Goal: Task Accomplishment & Management: Complete application form

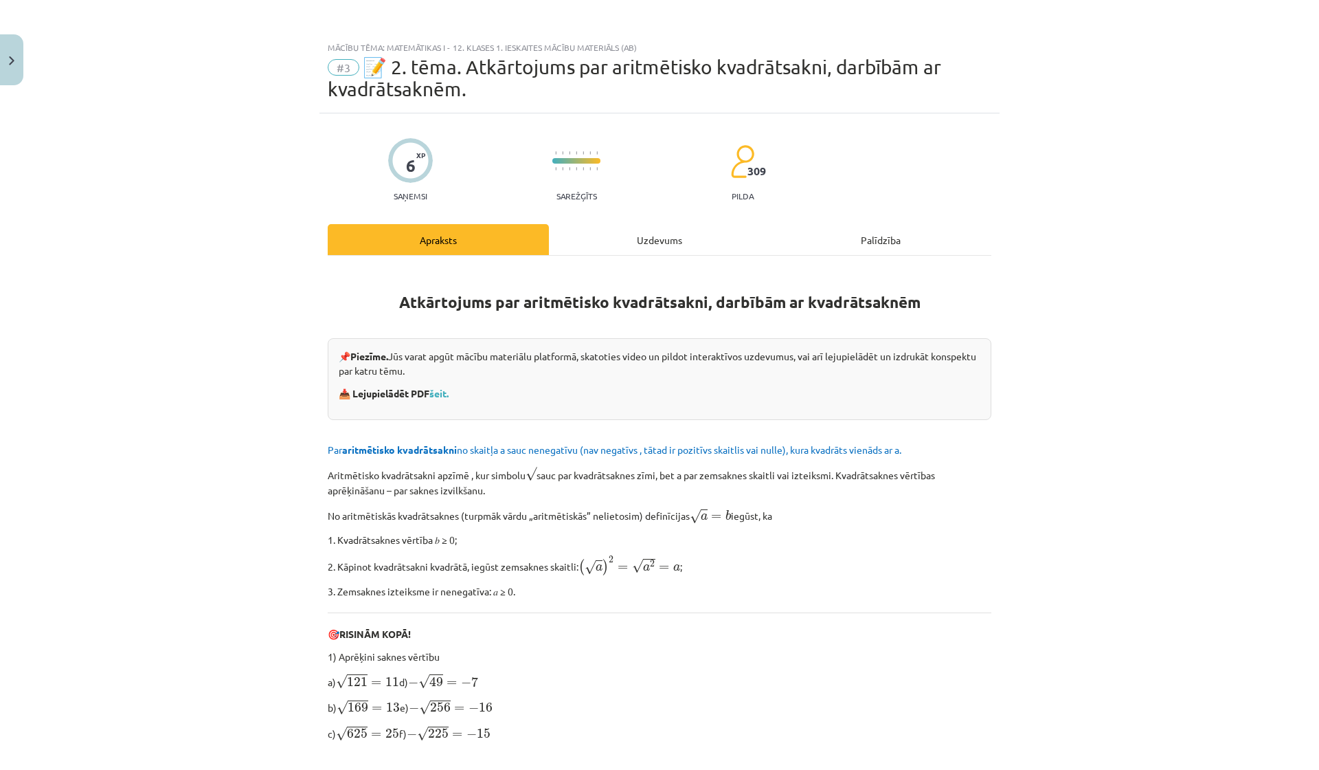
click at [657, 236] on div "Uzdevums" at bounding box center [659, 239] width 221 height 31
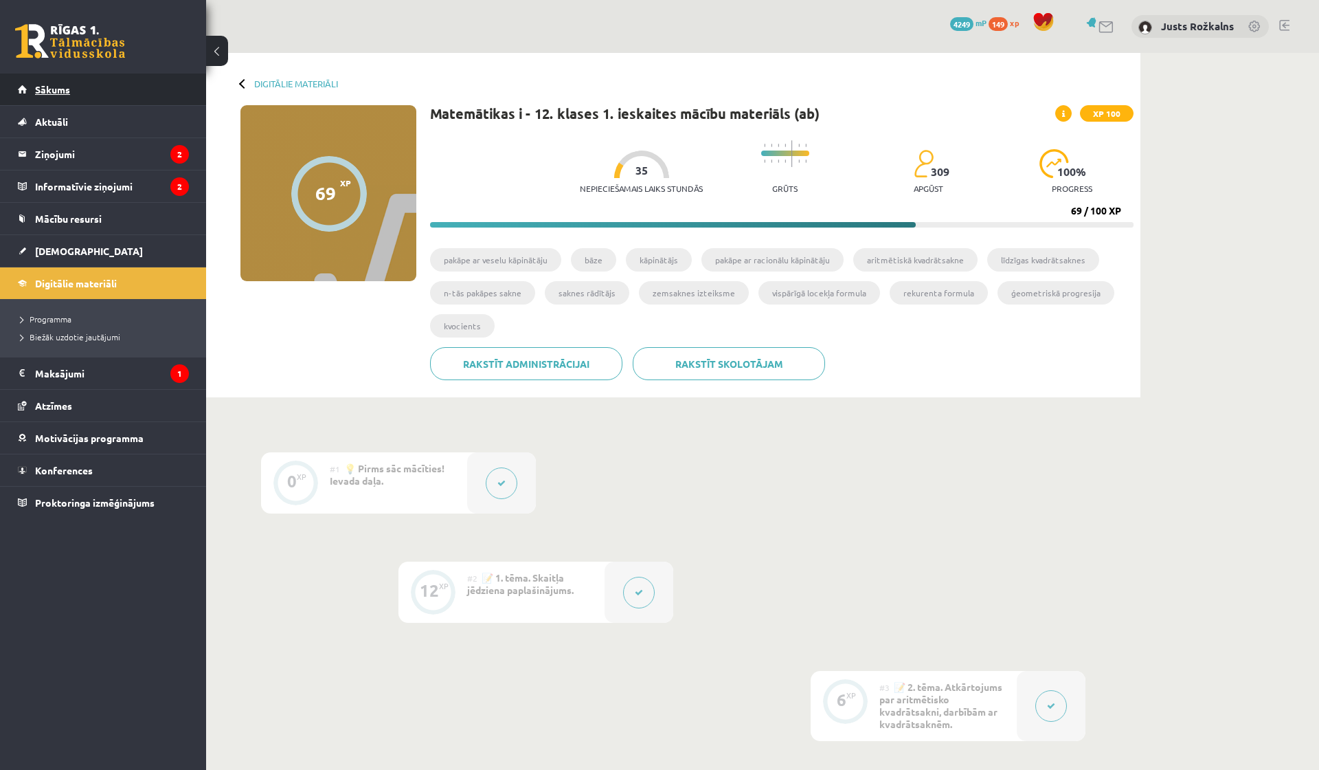
click at [128, 91] on link "Sākums" at bounding box center [103, 90] width 171 height 32
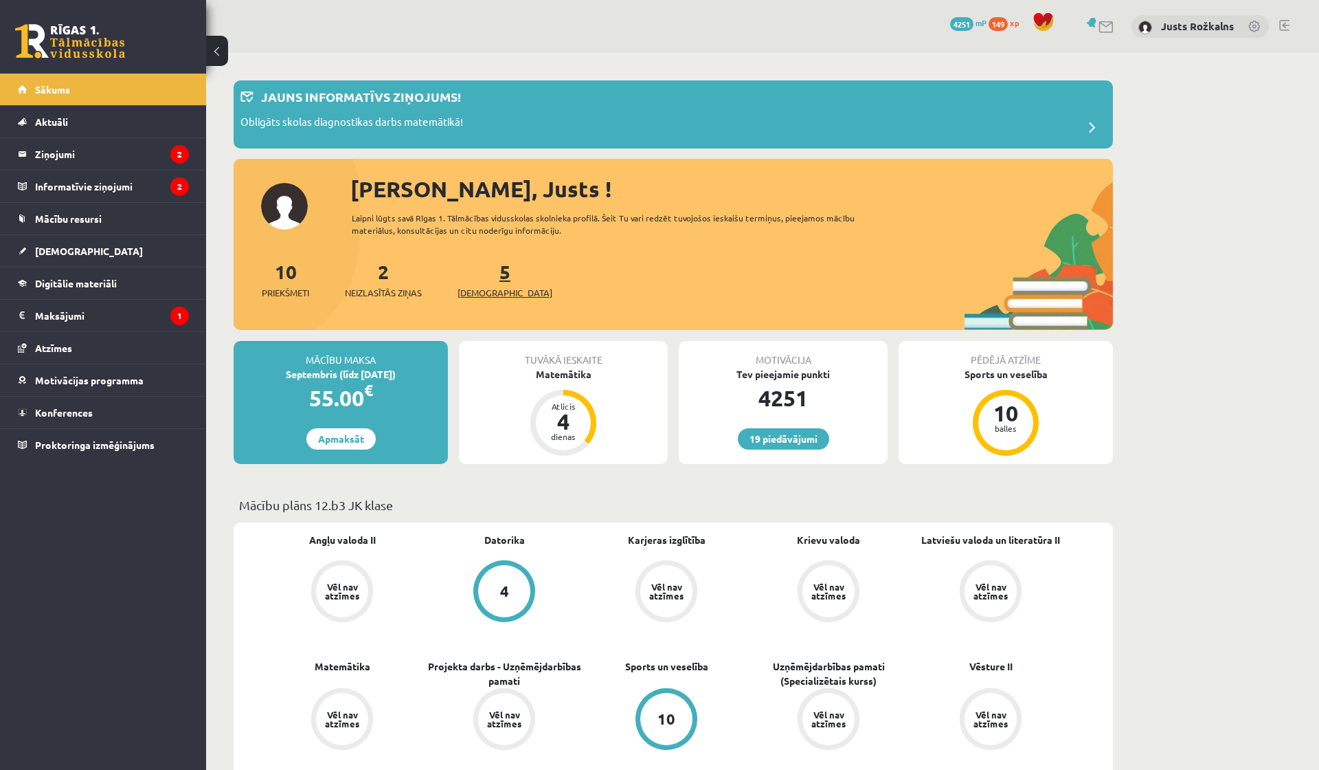
click at [482, 273] on link "5 [DEMOGRAPHIC_DATA]" at bounding box center [505, 279] width 95 height 41
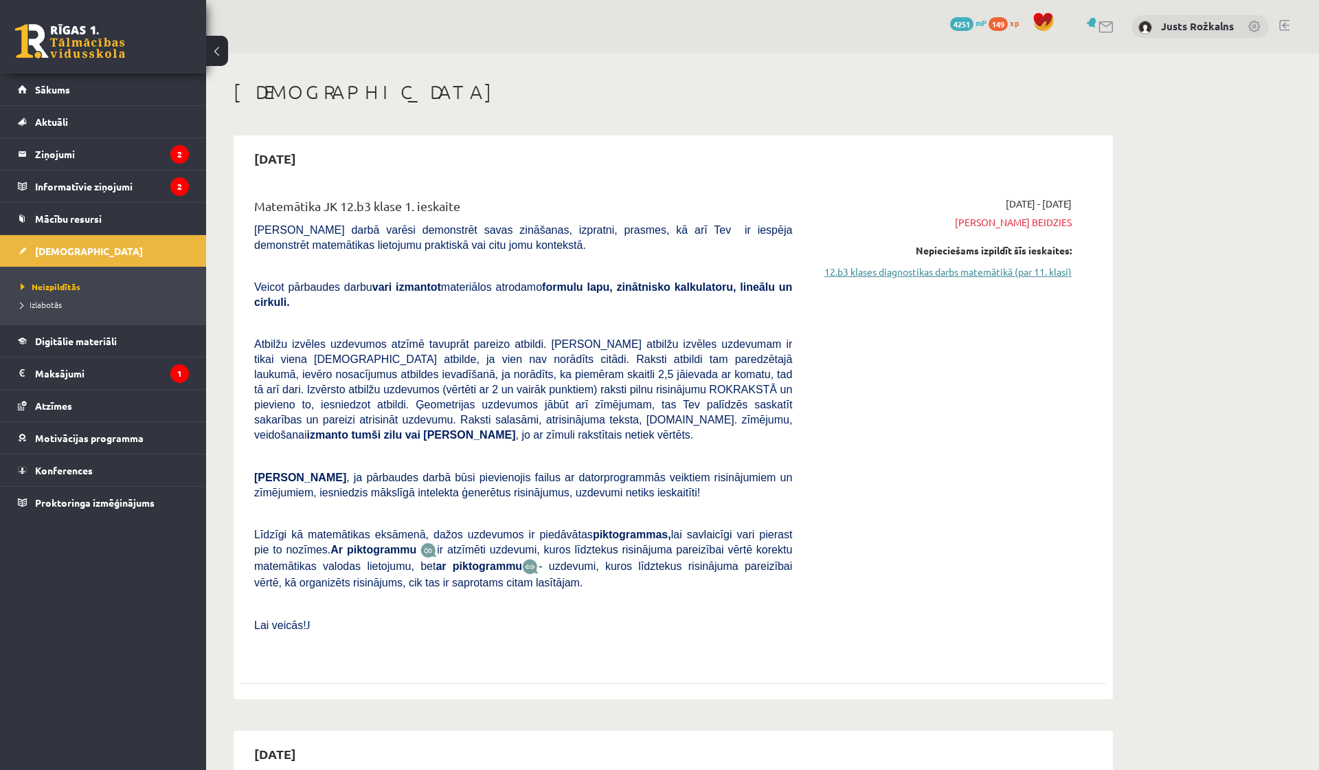
click at [1009, 270] on link "12.b3 klases diagnostikas darbs matemātikā (par 11. klasi)" at bounding box center [942, 272] width 259 height 14
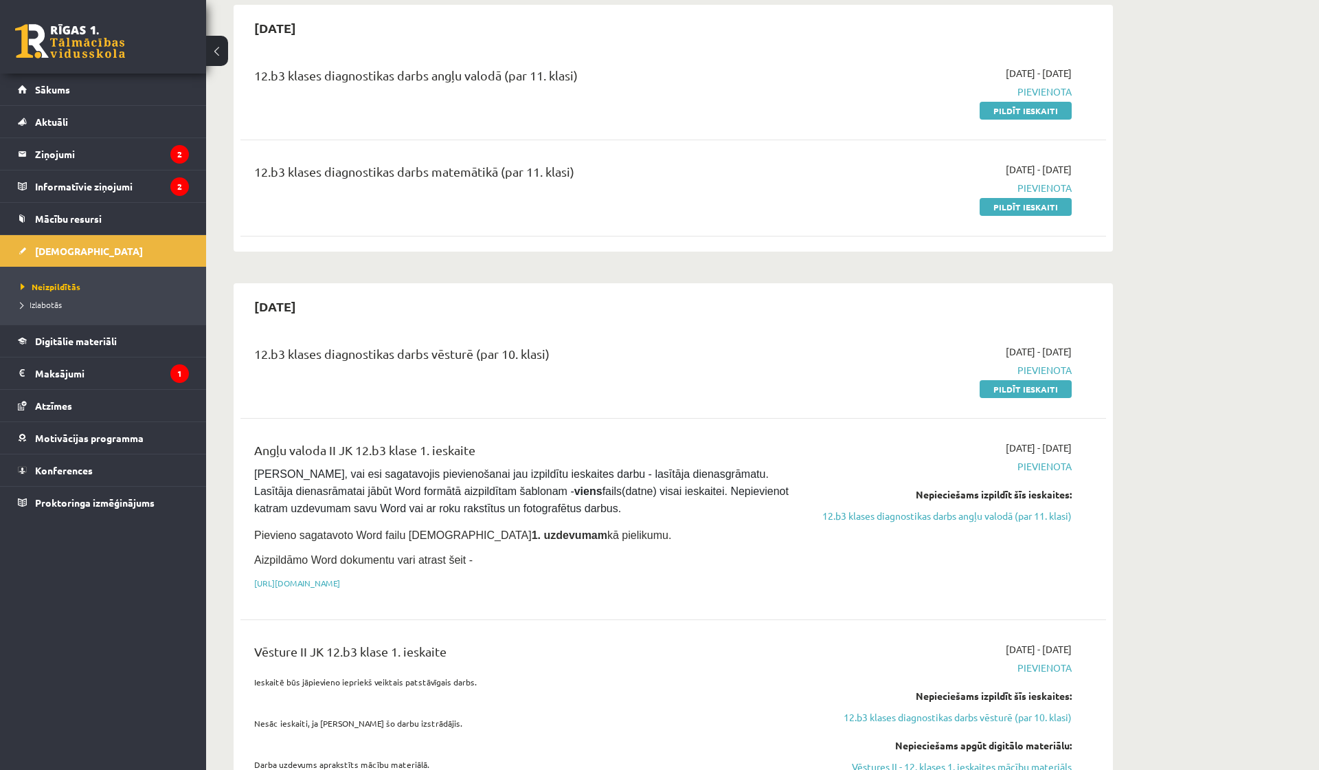
scroll to position [723, 0]
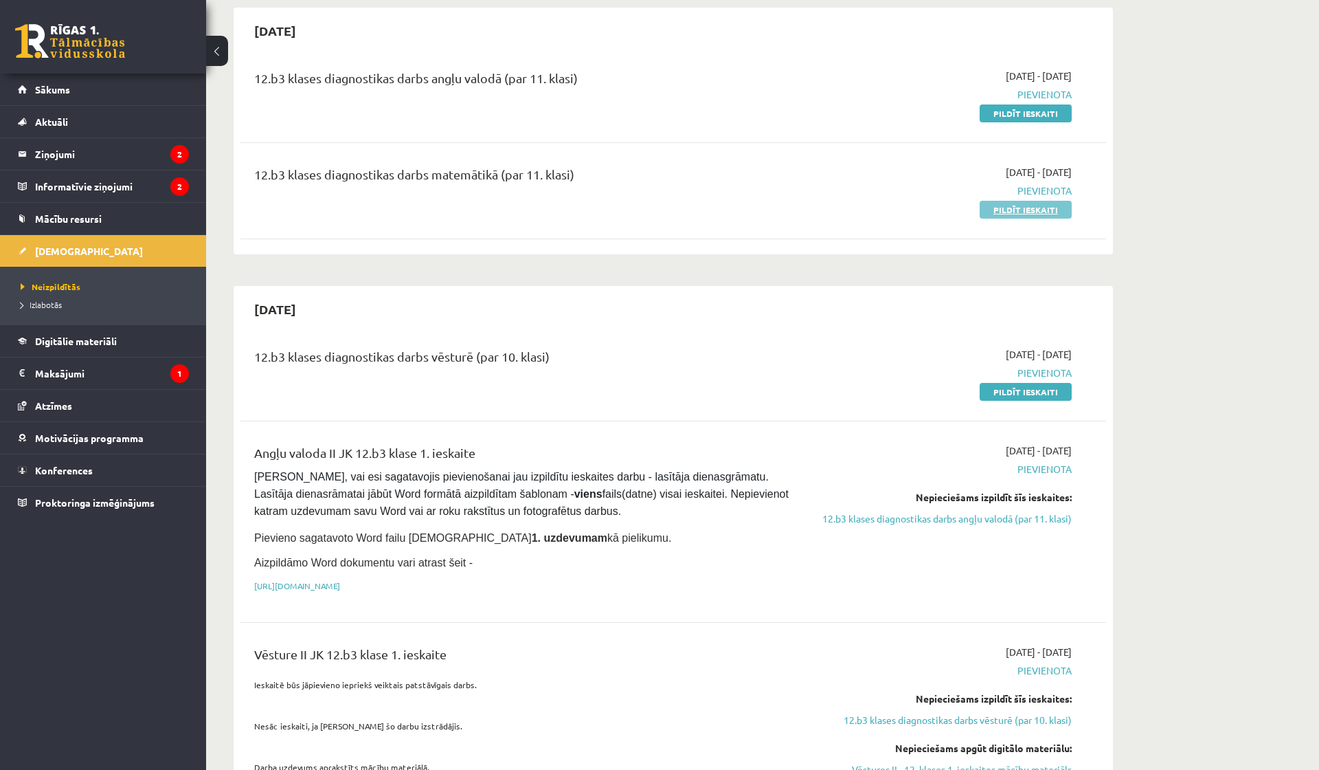
click at [1017, 201] on link "Pildīt ieskaiti" at bounding box center [1026, 210] width 92 height 18
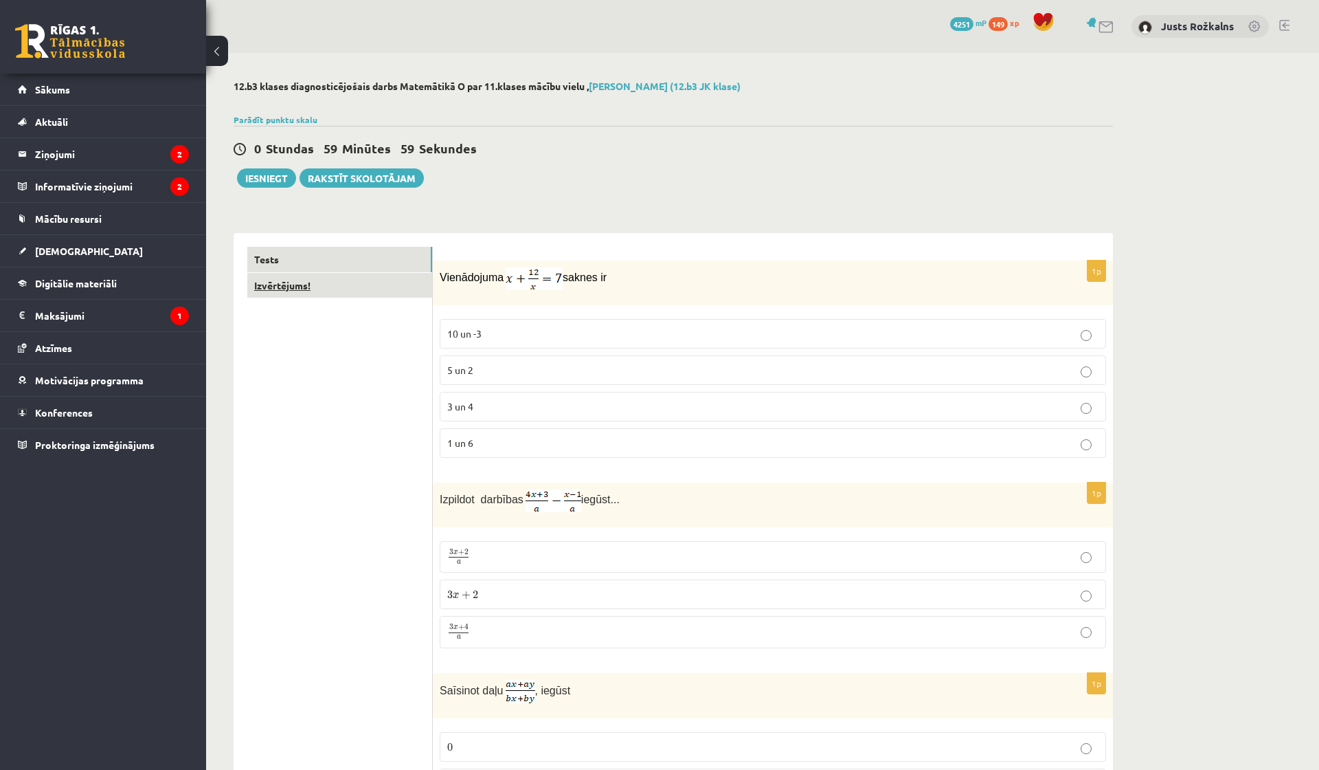
click at [392, 282] on link "Izvērtējums!" at bounding box center [339, 285] width 185 height 25
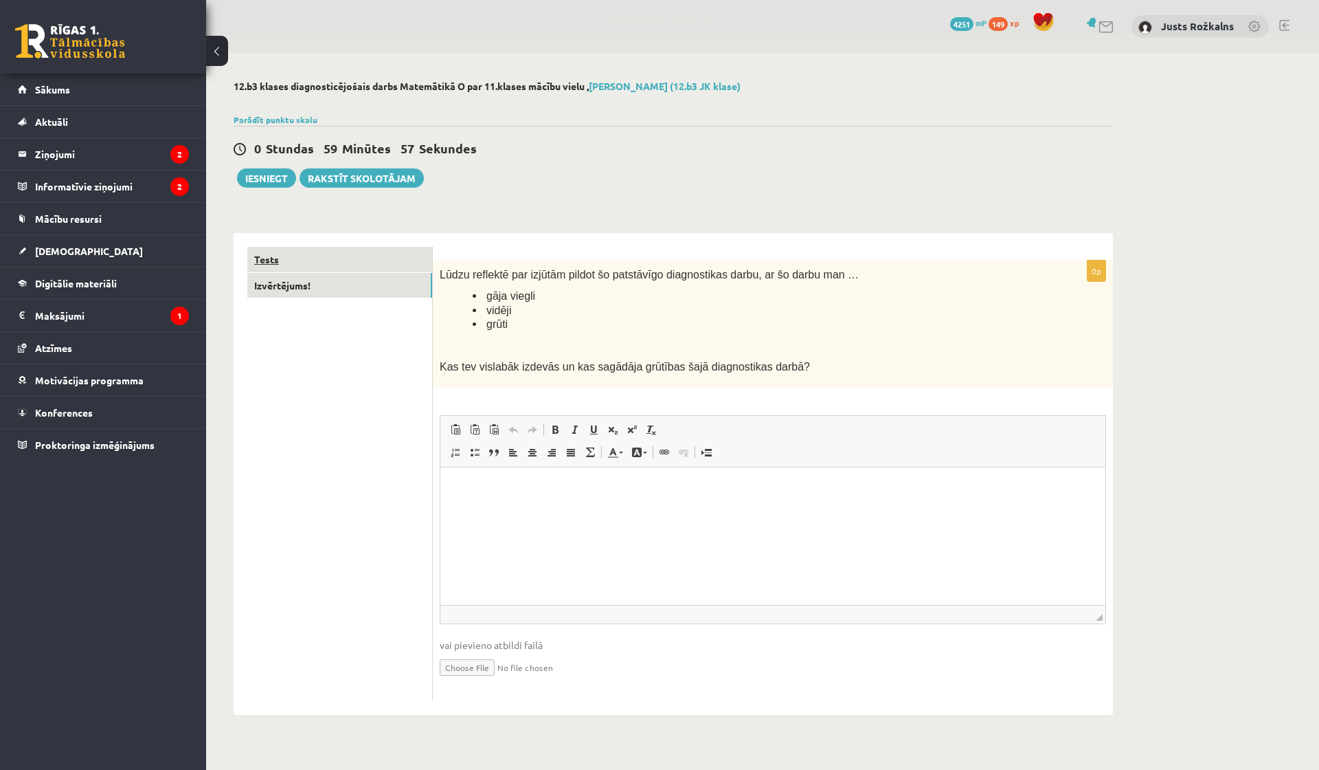
click at [392, 254] on link "Tests" at bounding box center [339, 259] width 185 height 25
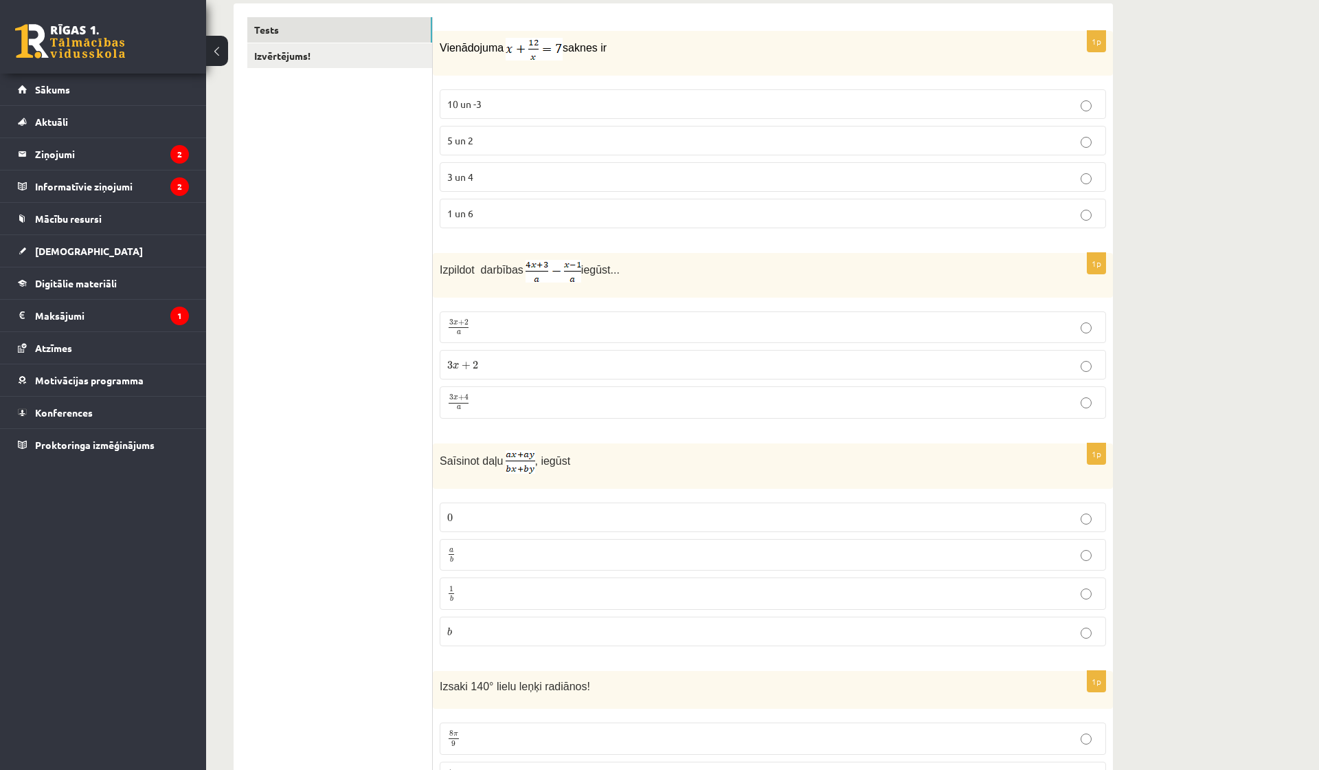
scroll to position [230, 0]
click at [560, 179] on p "3 un 4" at bounding box center [772, 176] width 651 height 14
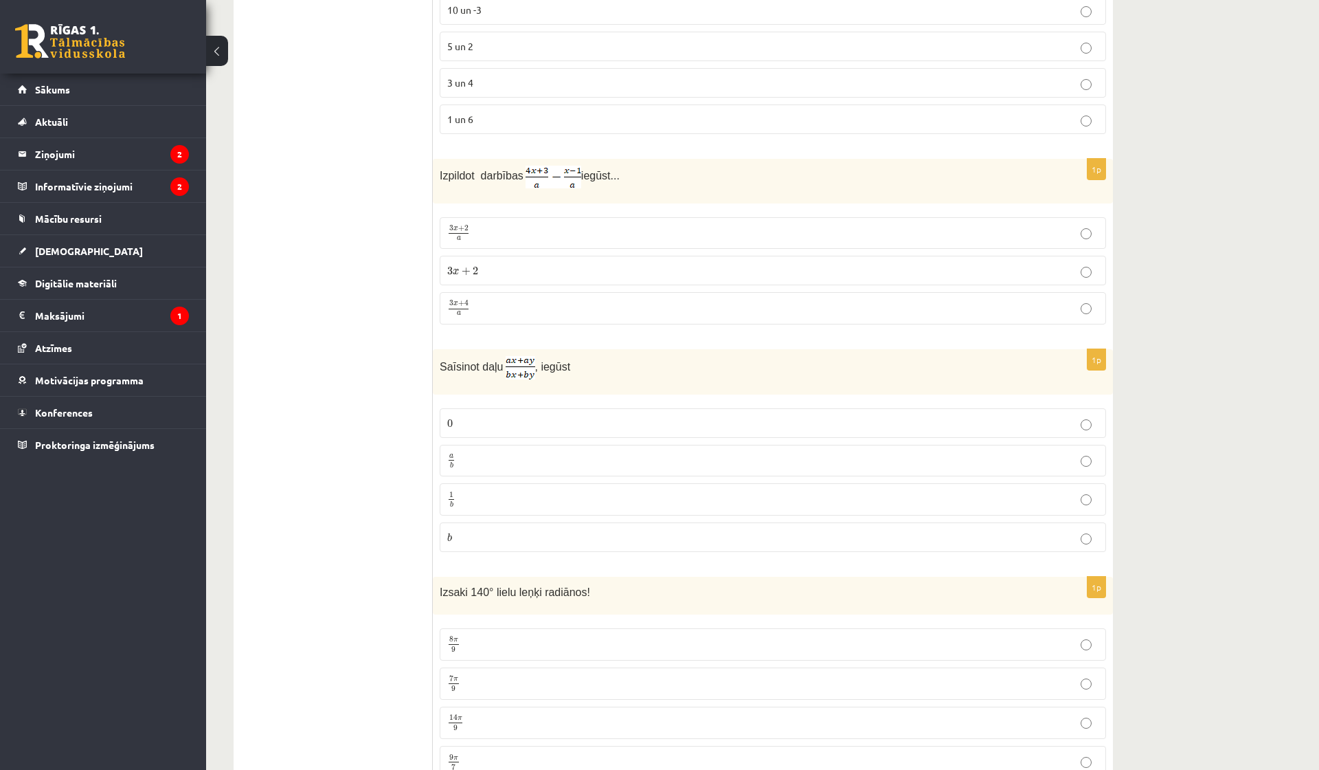
scroll to position [336, 0]
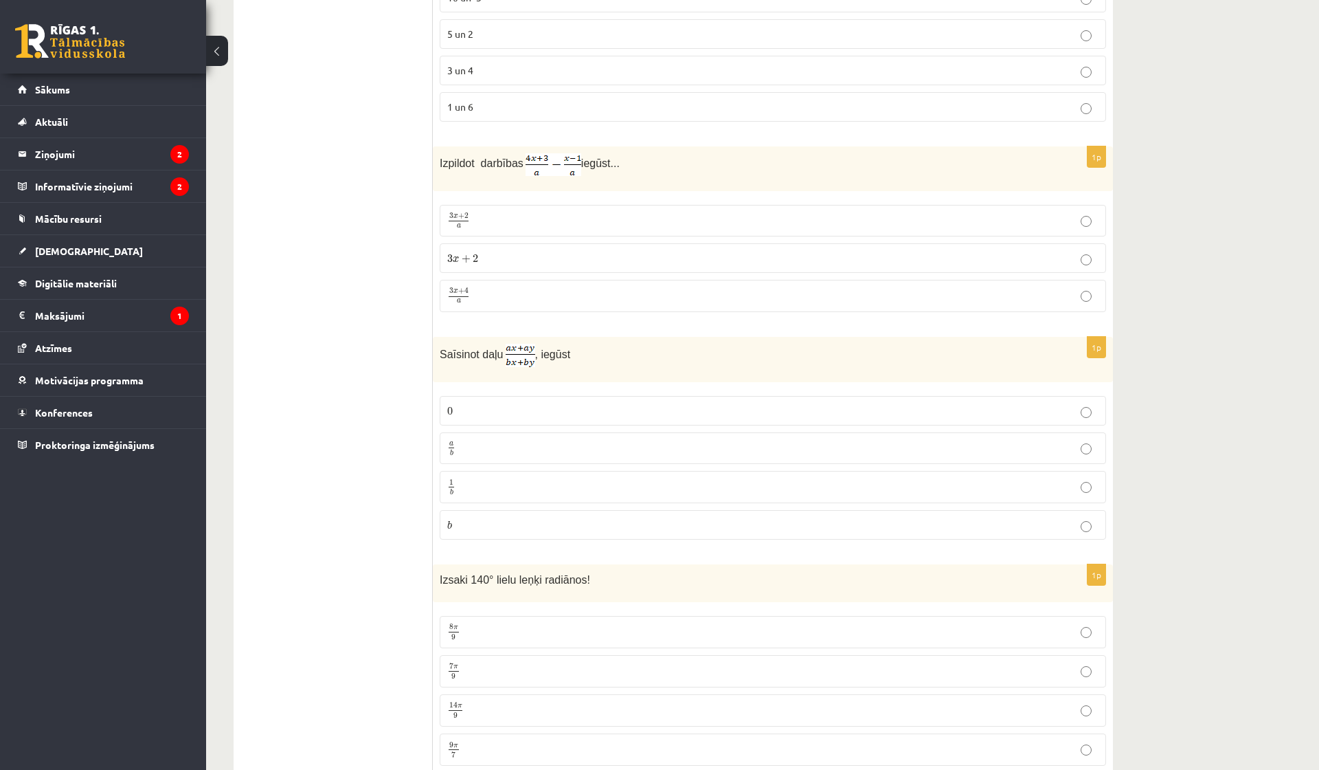
click at [522, 300] on p "3 x + 4 a 3 x + 4 a" at bounding box center [772, 295] width 651 height 17
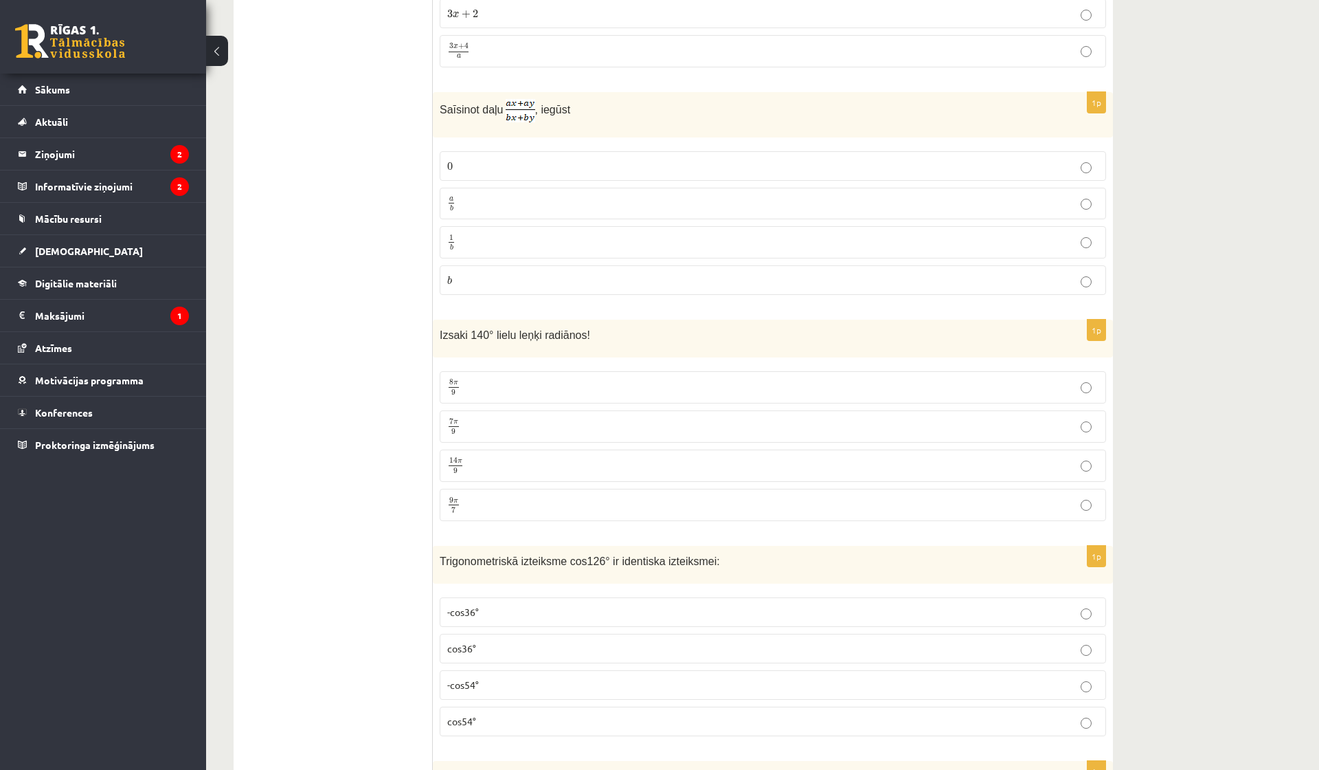
scroll to position [586, 0]
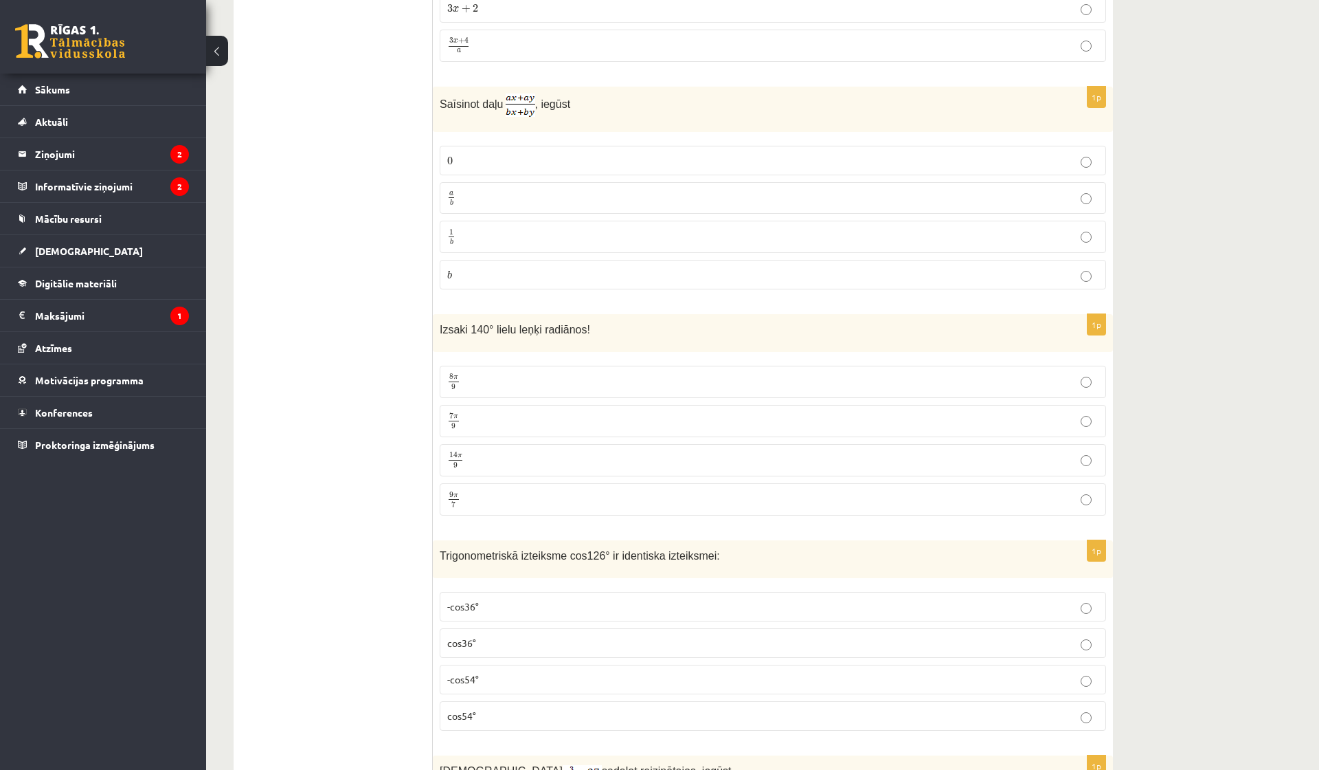
click at [493, 194] on p "a b a b" at bounding box center [772, 198] width 651 height 17
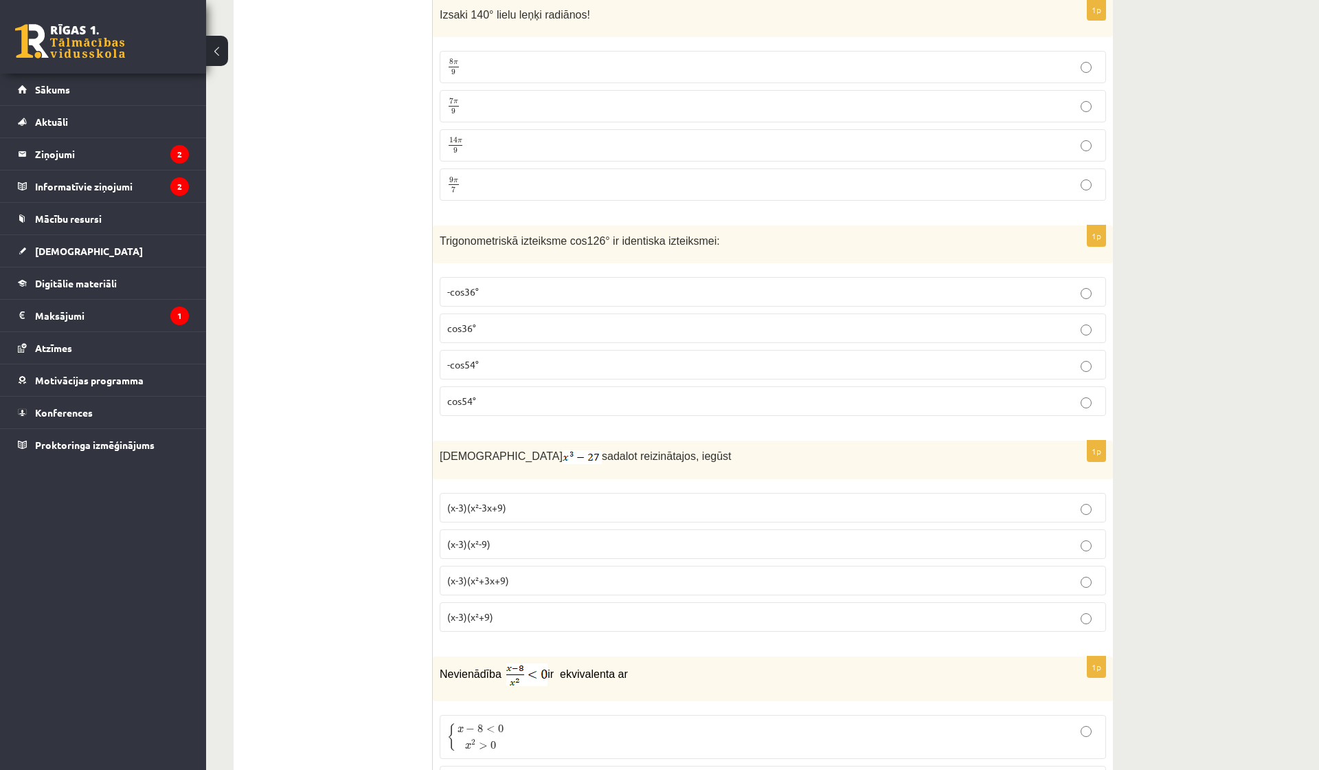
scroll to position [899, 0]
click at [491, 103] on p "7 π 9 7 π 9" at bounding box center [772, 108] width 651 height 17
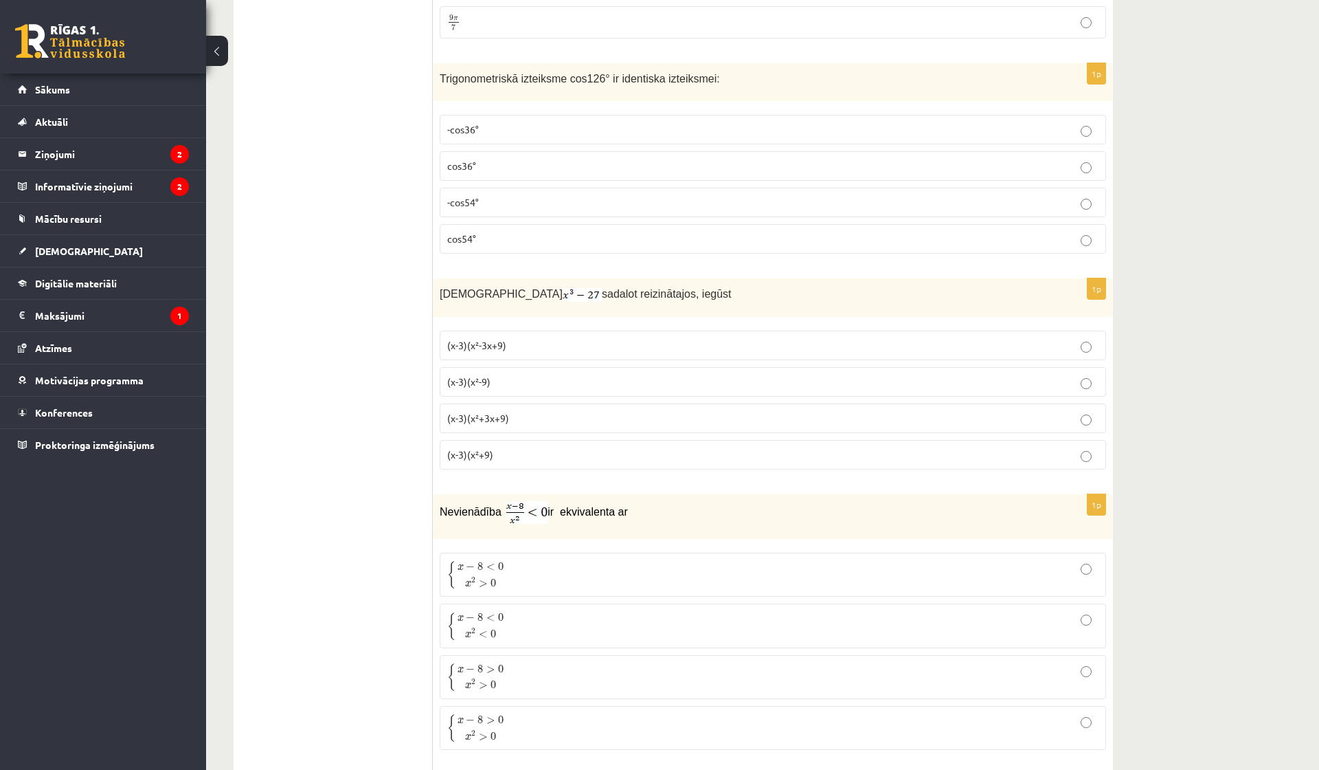
scroll to position [1089, 0]
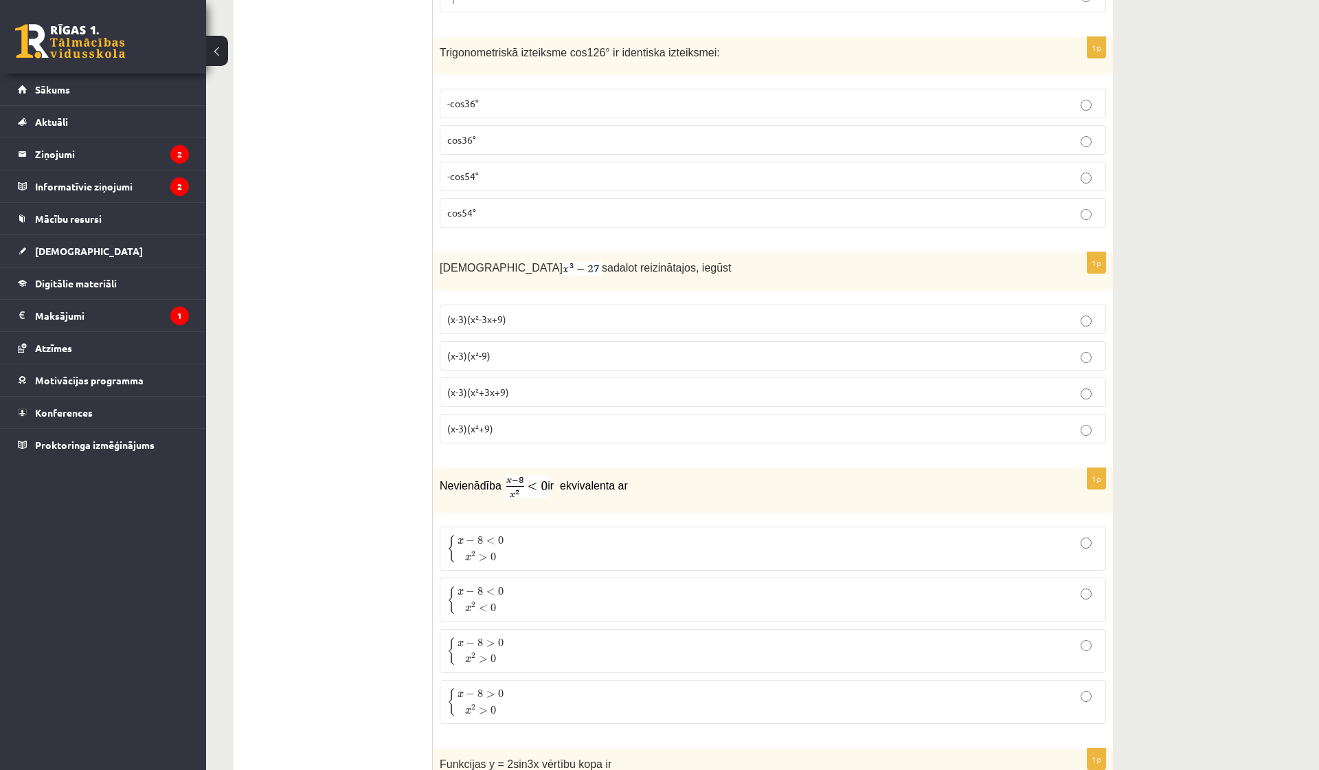
click at [491, 178] on p "-cos54°" at bounding box center [772, 176] width 651 height 14
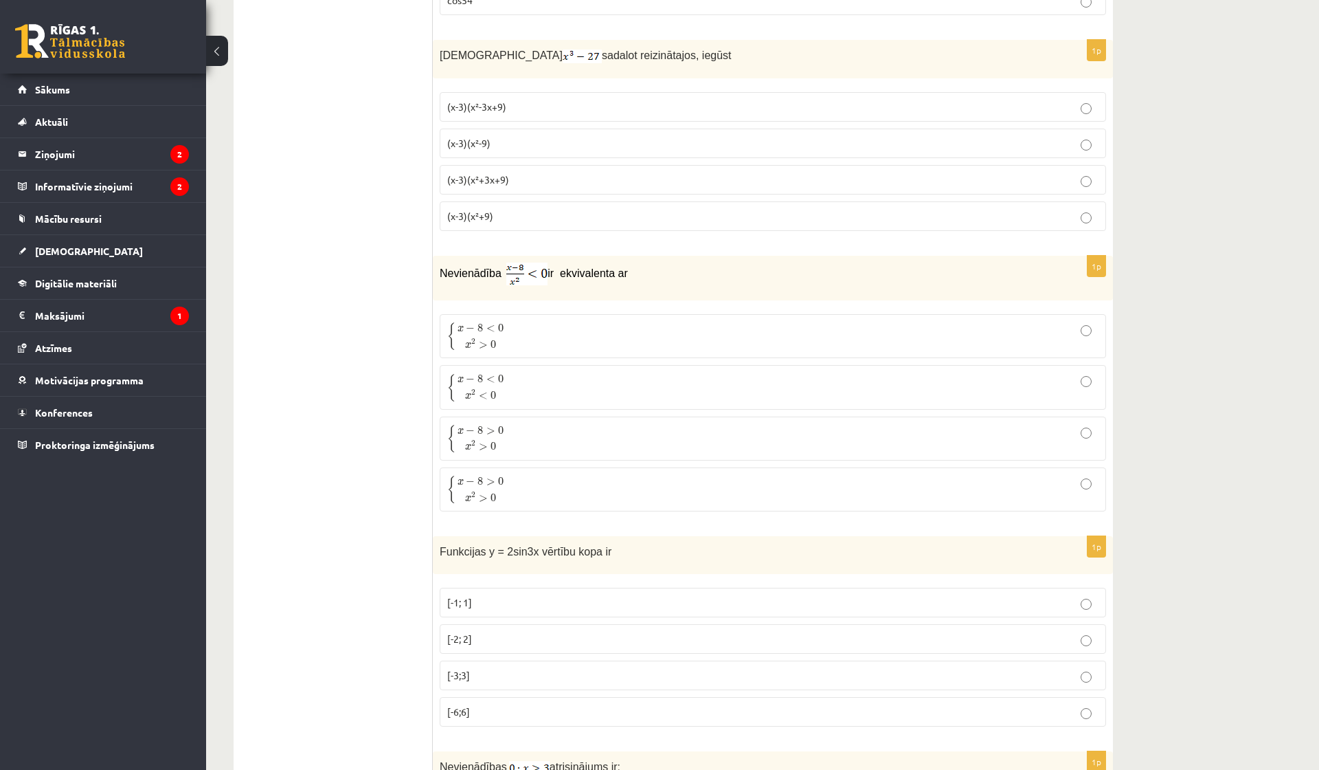
scroll to position [1303, 0]
click at [498, 182] on span "(x-3)(x²+3x+9)" at bounding box center [478, 178] width 62 height 12
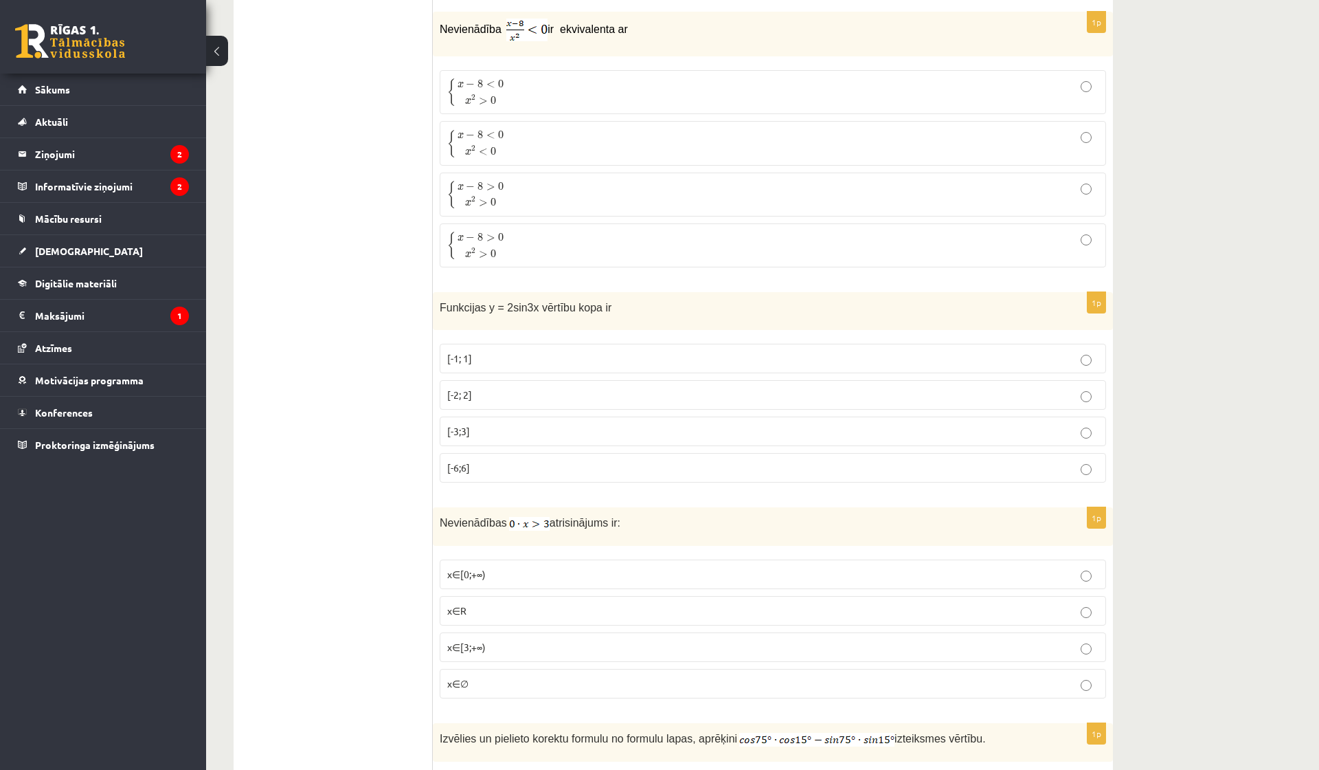
scroll to position [1549, 0]
click at [499, 102] on label "{ x − 8 < 0 x 2 > 0 { x − 8 < 0 x 2 > 0" at bounding box center [773, 89] width 667 height 44
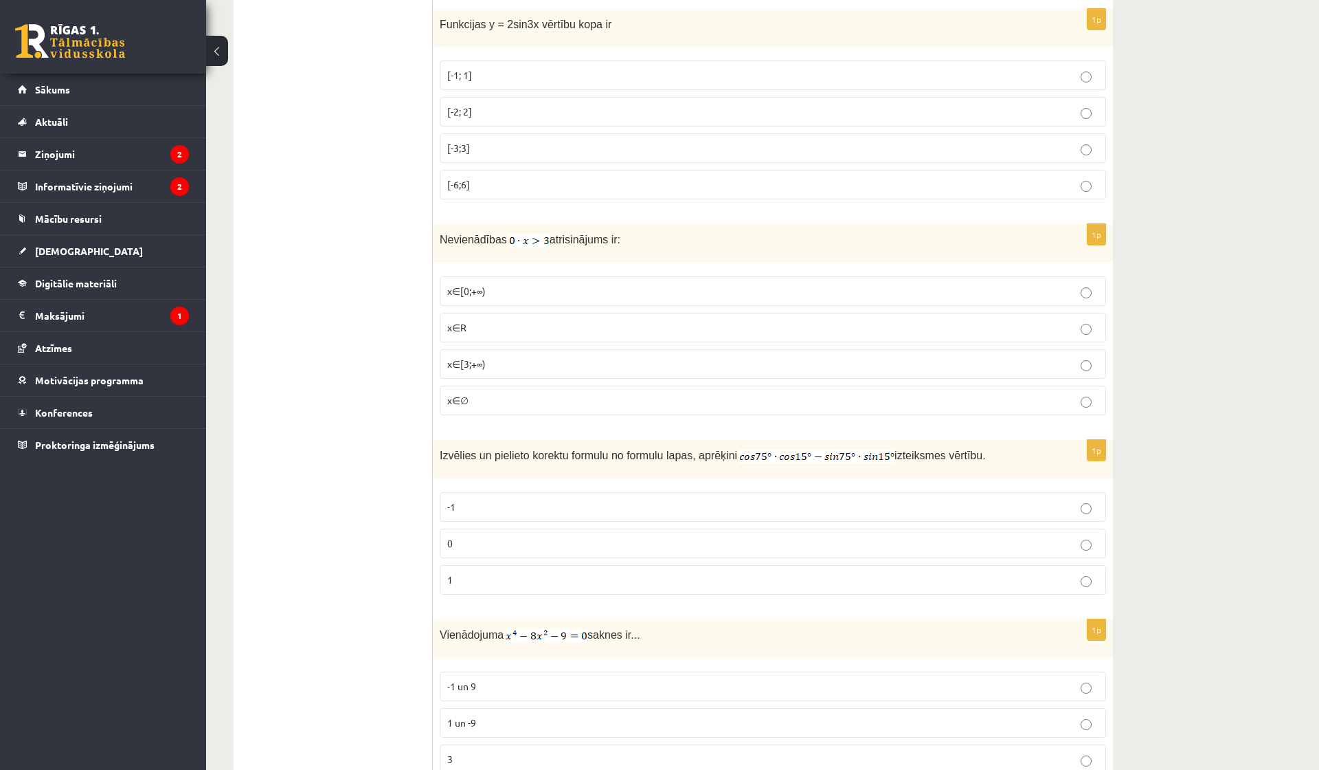
scroll to position [1830, 0]
click at [502, 109] on p "[-2; 2]" at bounding box center [772, 110] width 651 height 14
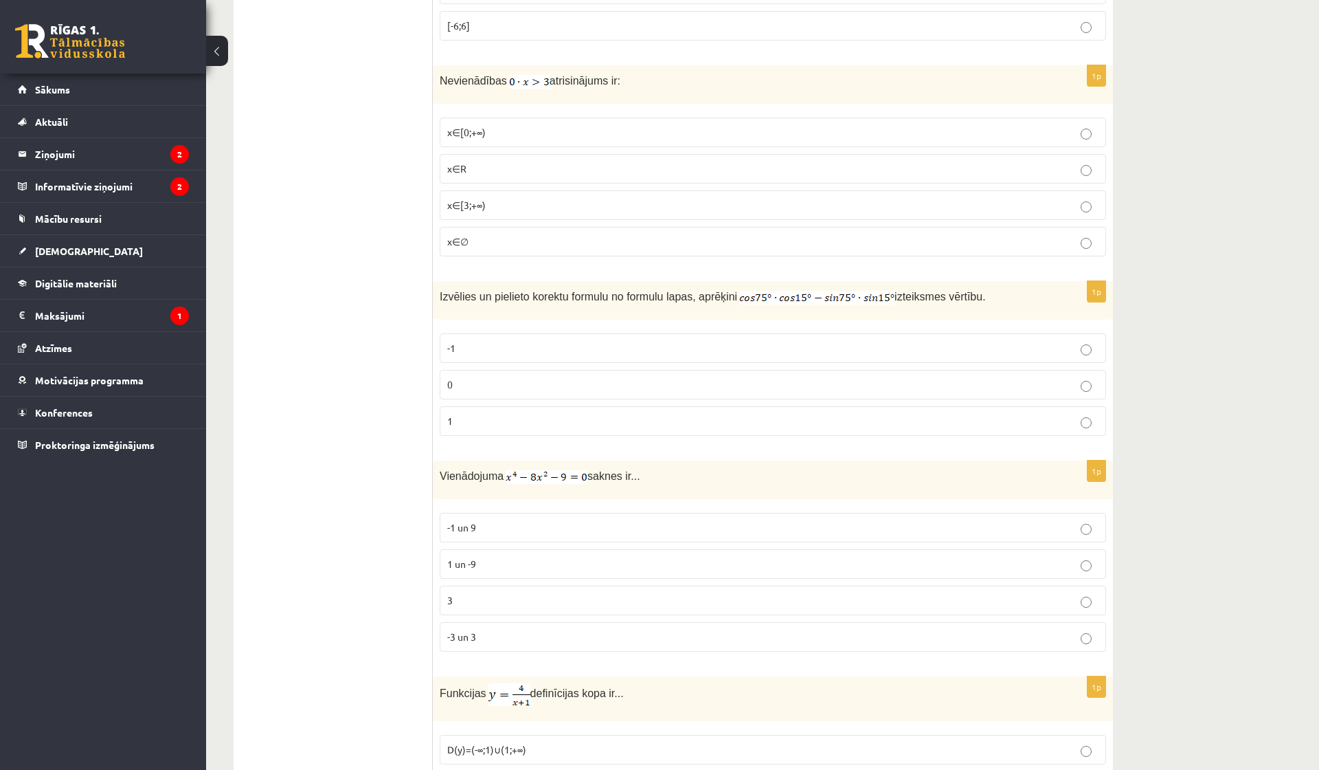
scroll to position [1988, 0]
click at [469, 241] on p "x∈∅" at bounding box center [772, 241] width 651 height 14
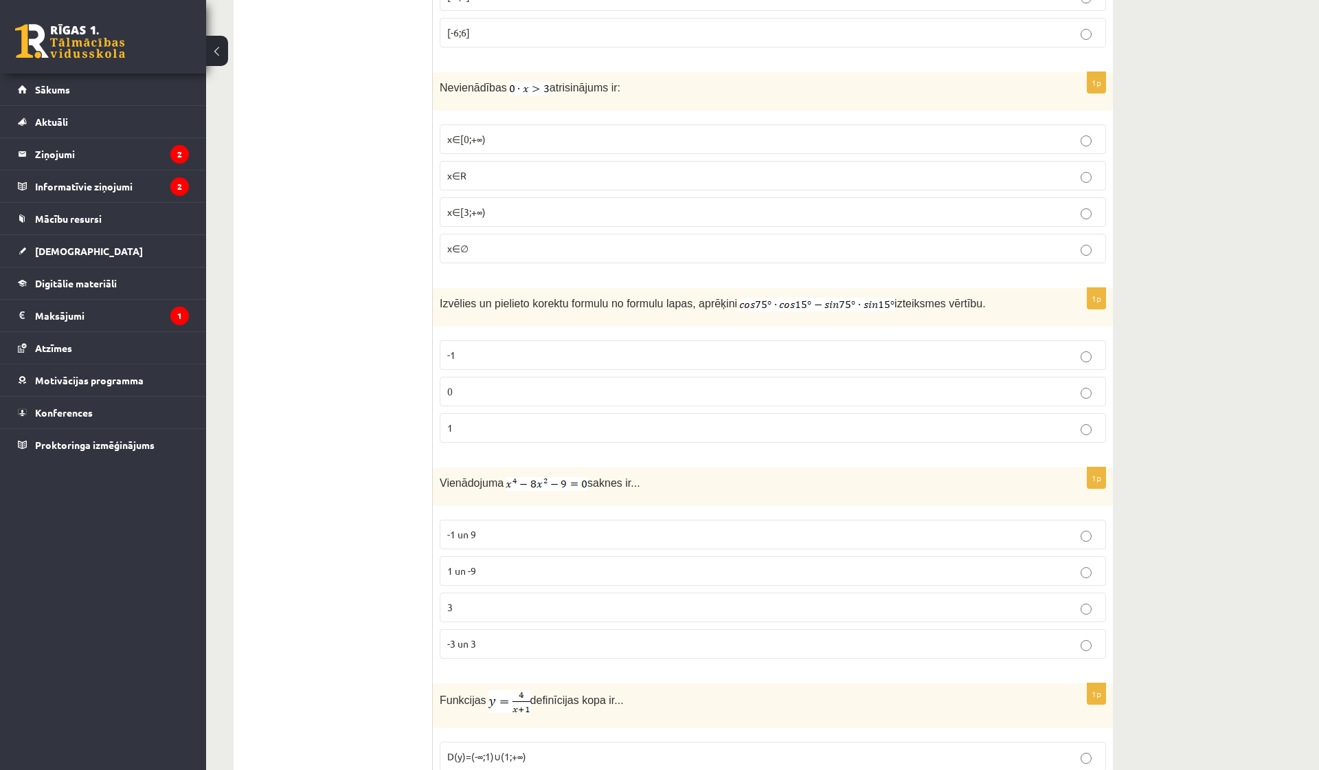
scroll to position [1981, 0]
click at [528, 386] on p "0" at bounding box center [772, 390] width 651 height 14
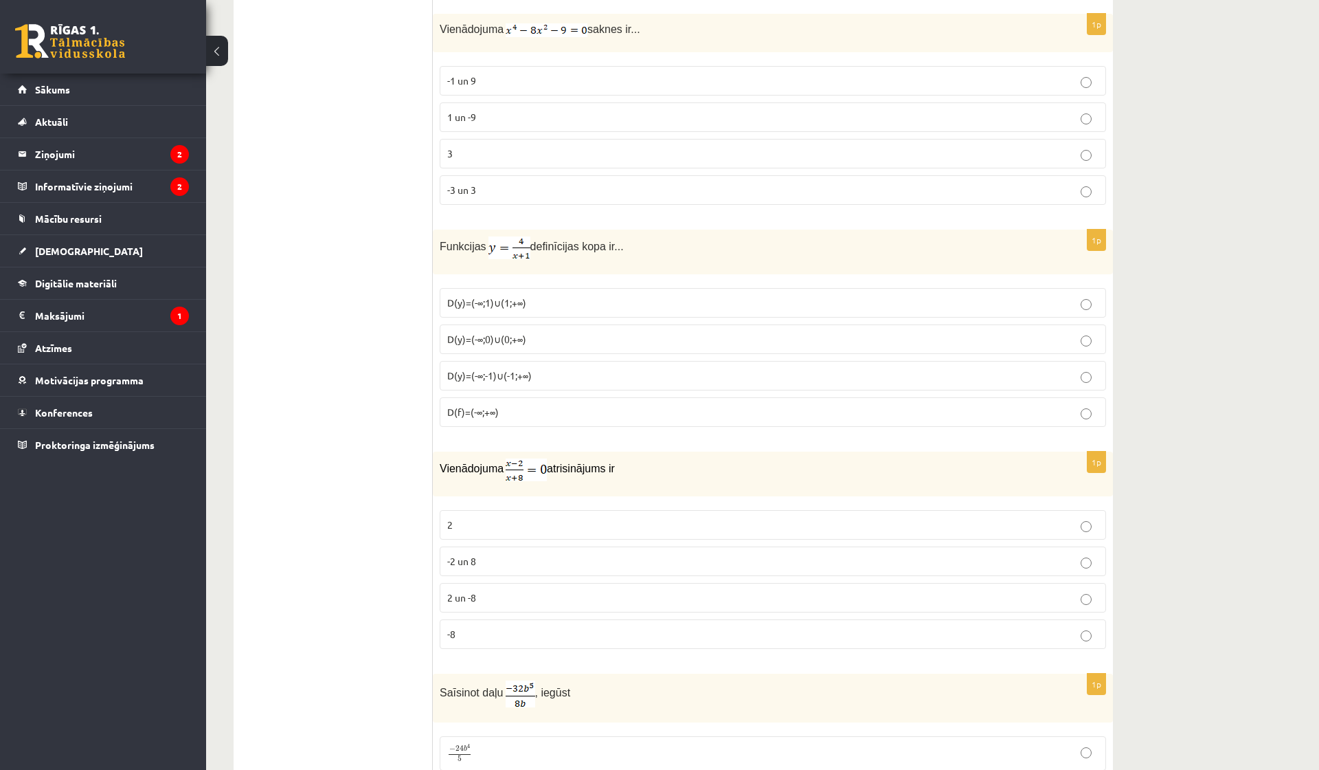
scroll to position [2434, 0]
click at [580, 76] on p "-1 un 9" at bounding box center [772, 81] width 651 height 14
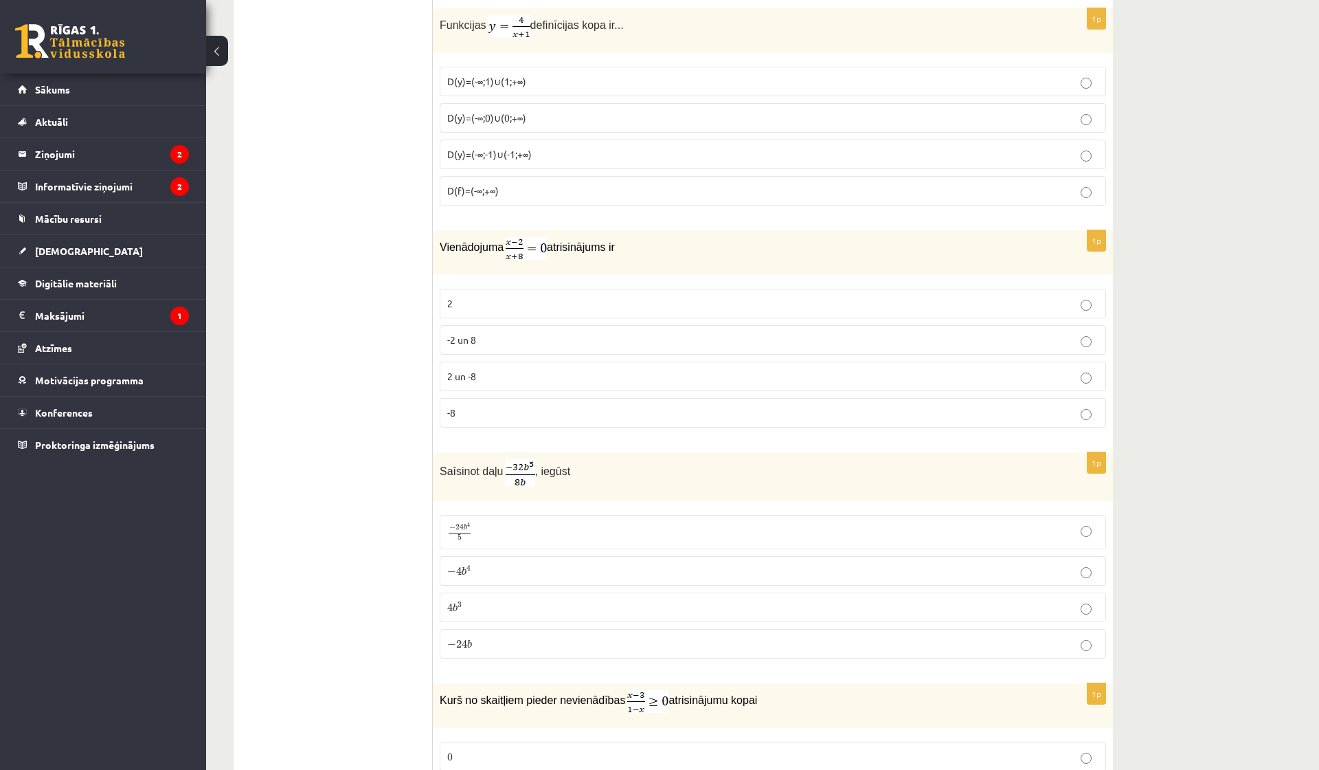
scroll to position [2657, 0]
click at [497, 146] on span "D(y)=(-∞;-1)∪(-1;+∞)" at bounding box center [489, 152] width 85 height 12
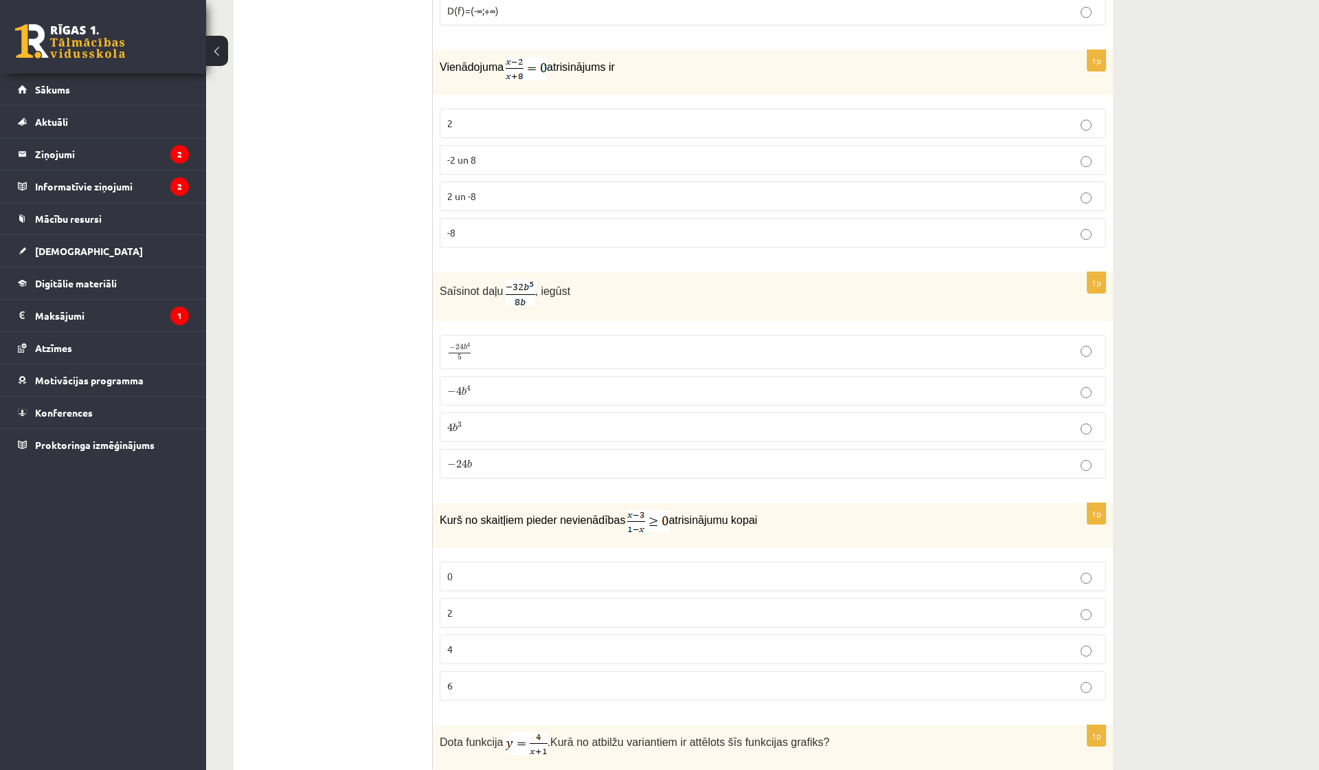
scroll to position [2845, 0]
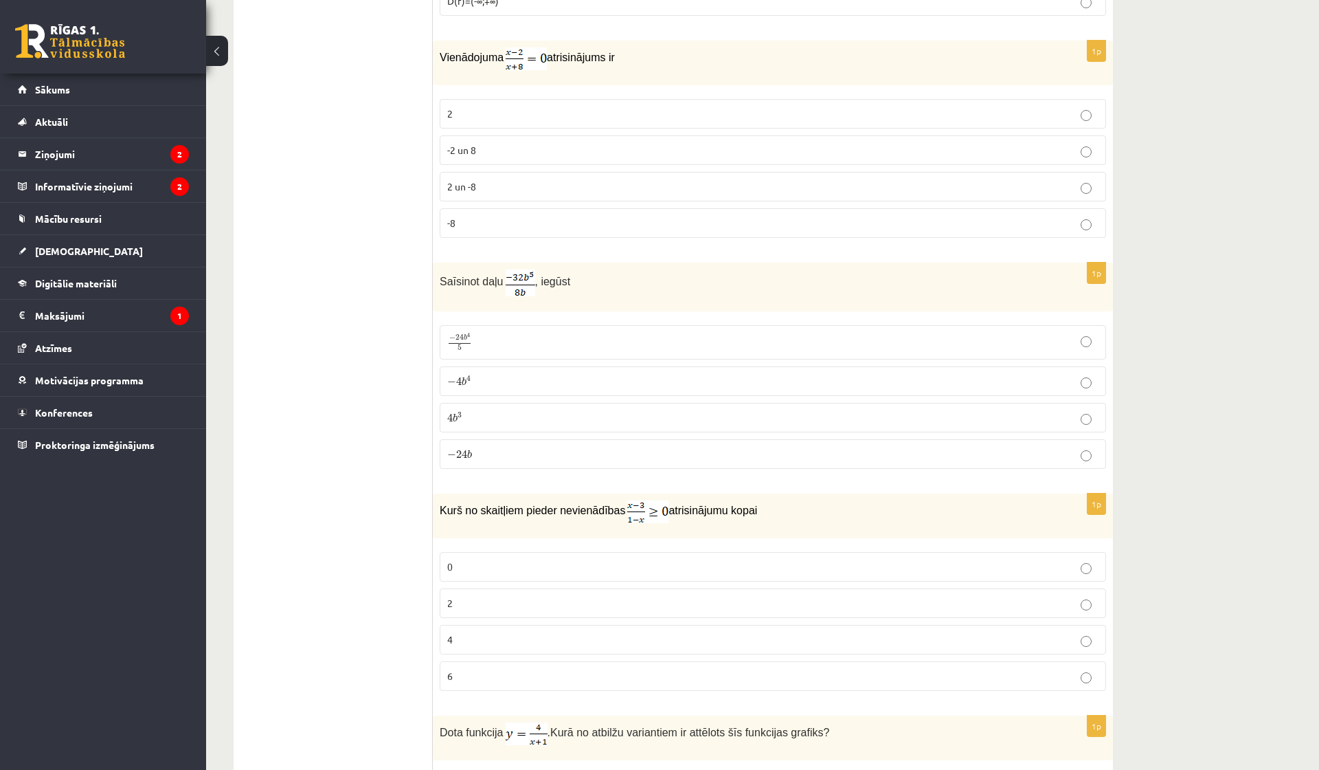
click at [506, 118] on label "2" at bounding box center [773, 114] width 667 height 30
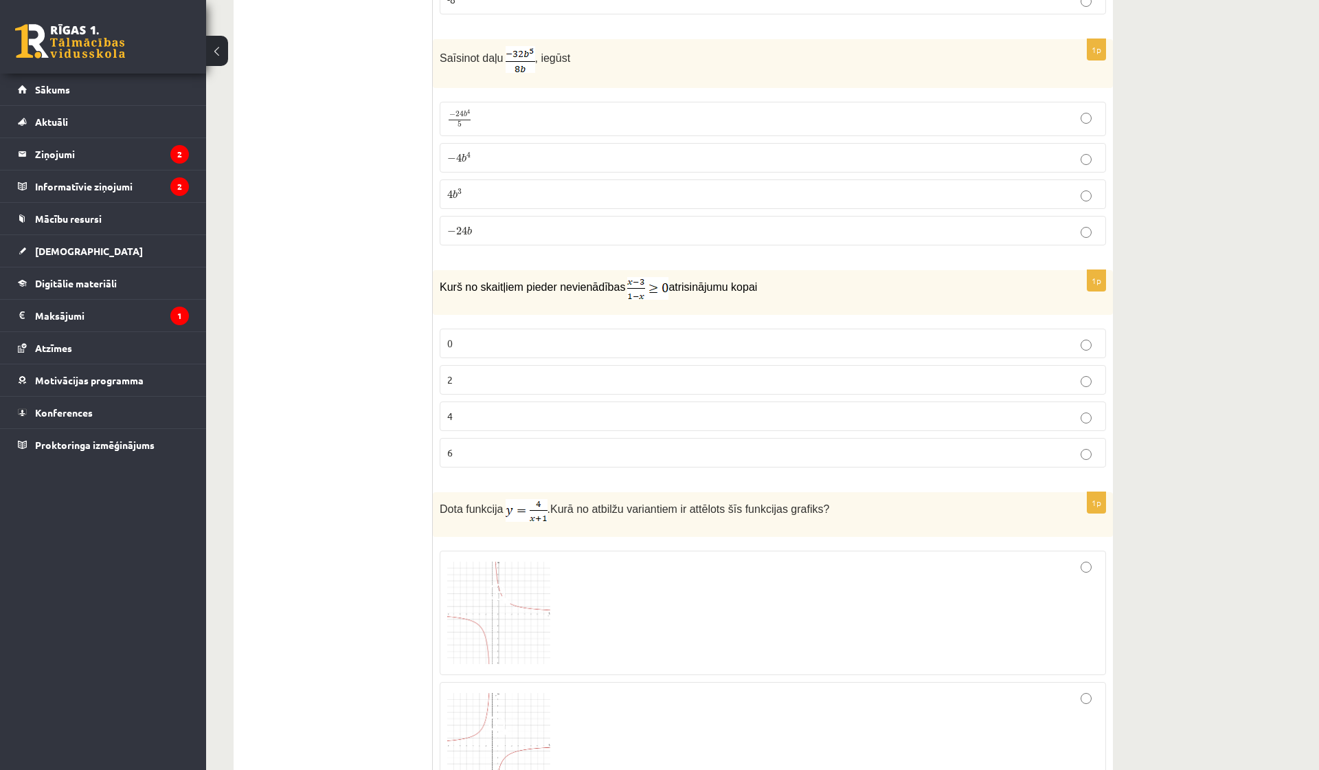
scroll to position [3067, 0]
click at [496, 111] on p "− 24 b 4 5 − 24 b 4 5" at bounding box center [772, 120] width 651 height 19
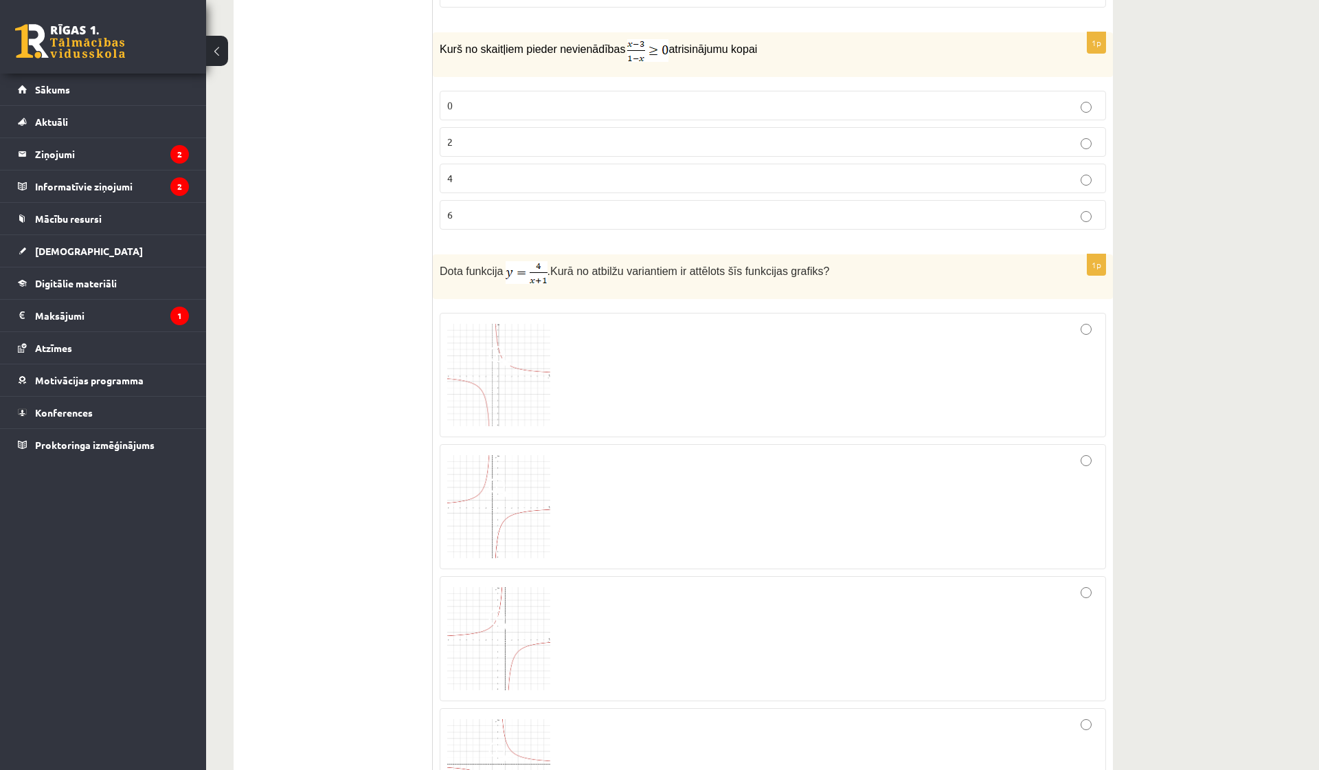
scroll to position [3306, 0]
click at [468, 150] on label "2" at bounding box center [773, 142] width 667 height 30
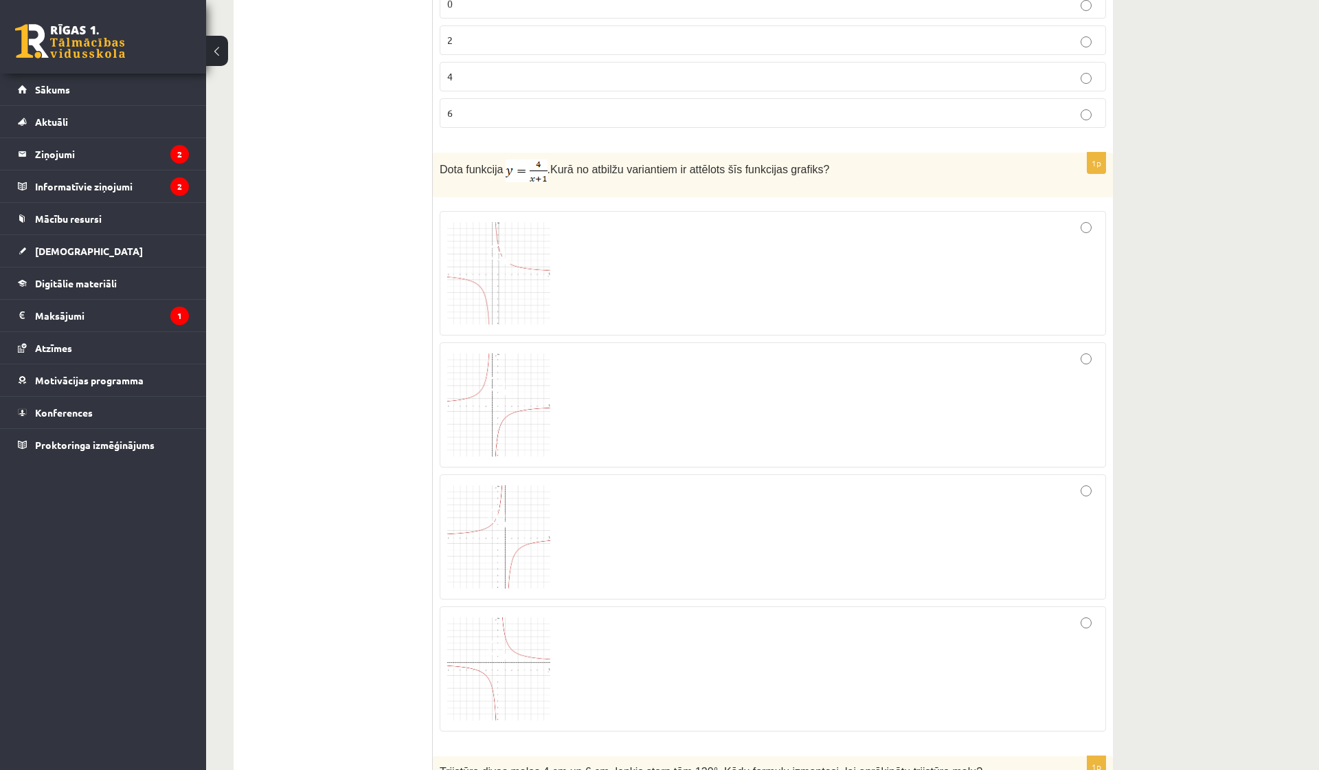
scroll to position [3394, 0]
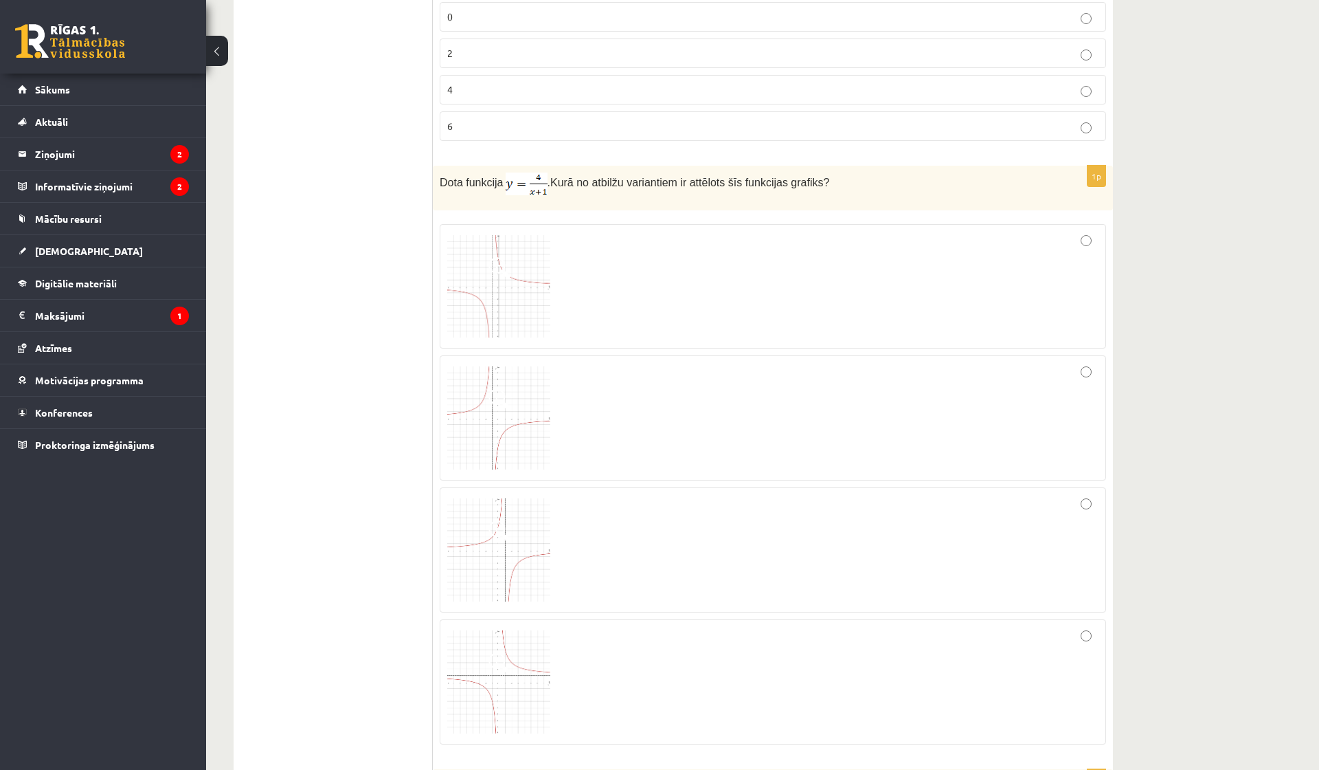
click at [518, 273] on img at bounding box center [498, 286] width 103 height 103
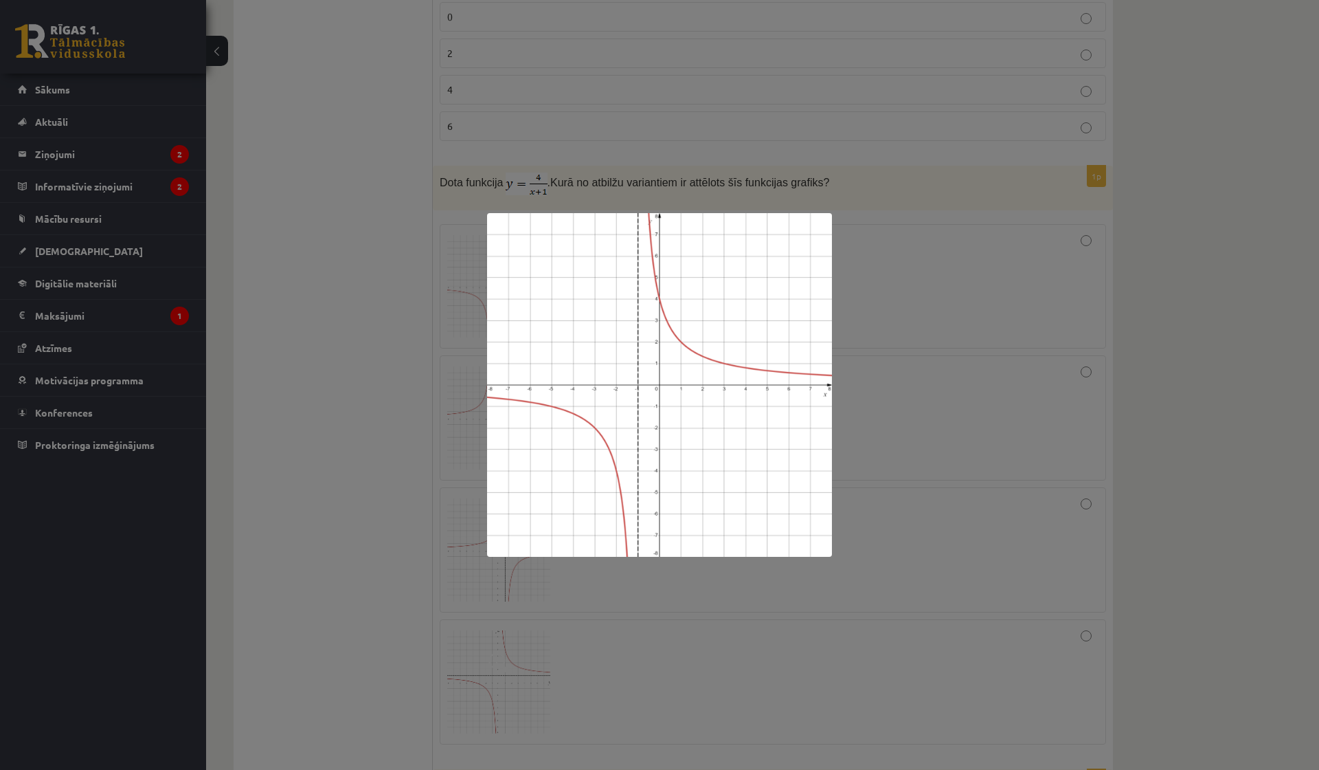
click at [1156, 306] on div at bounding box center [659, 385] width 1319 height 770
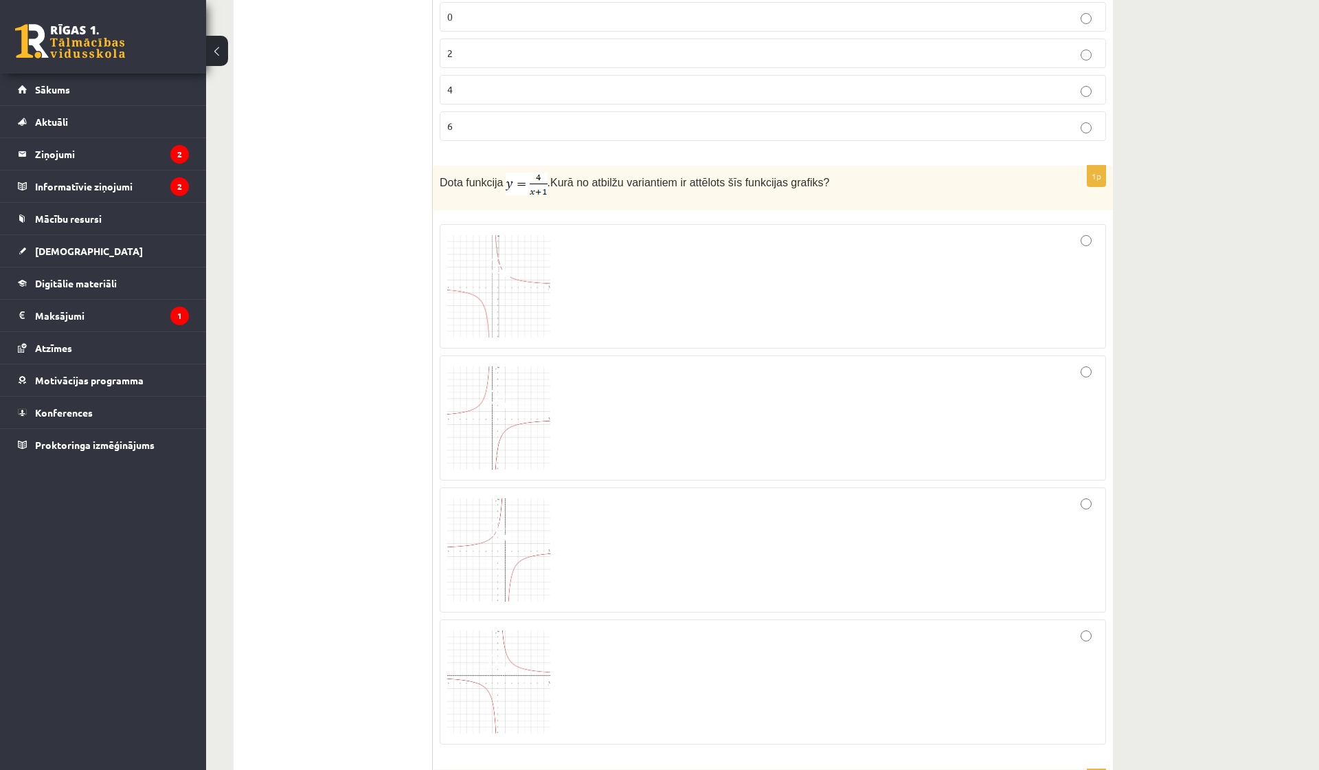
click at [1156, 306] on div "**********" at bounding box center [762, 254] width 1113 height 7191
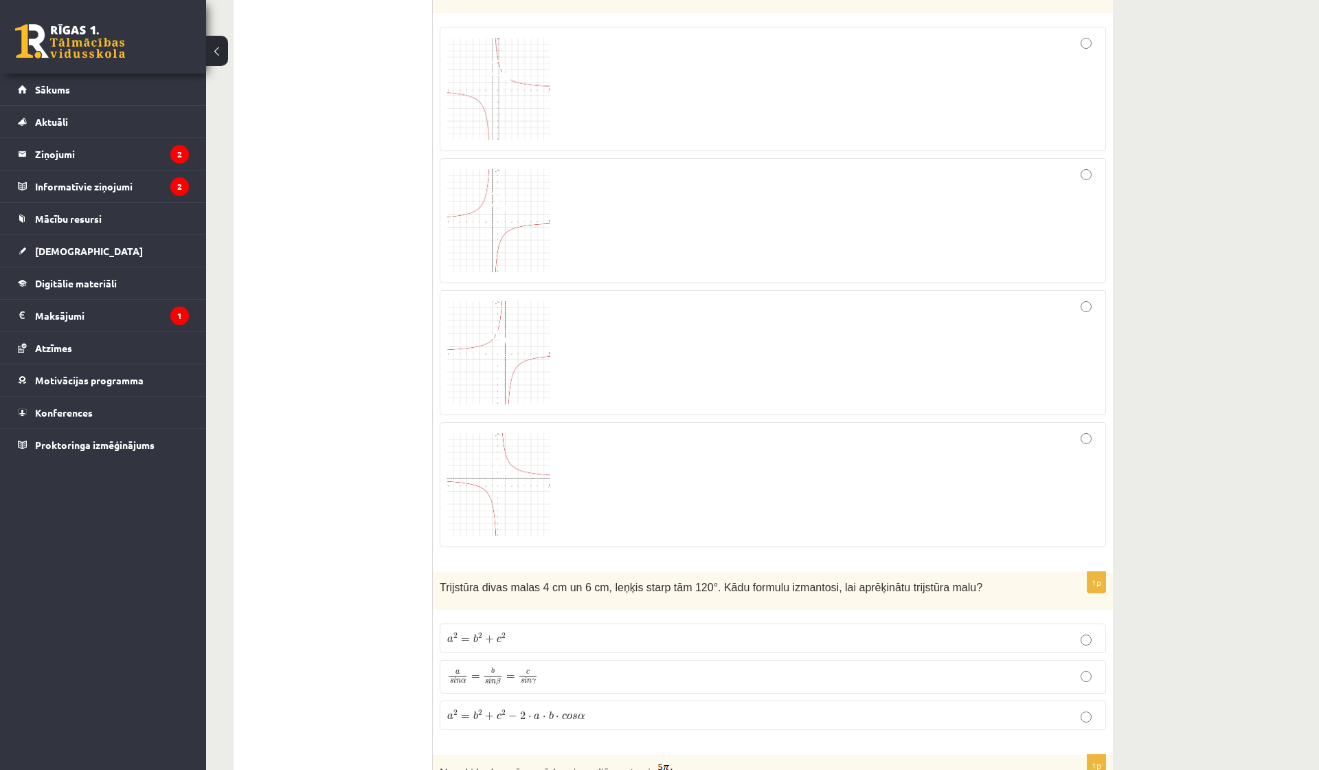
scroll to position [3592, 0]
click at [771, 320] on div at bounding box center [772, 352] width 651 height 110
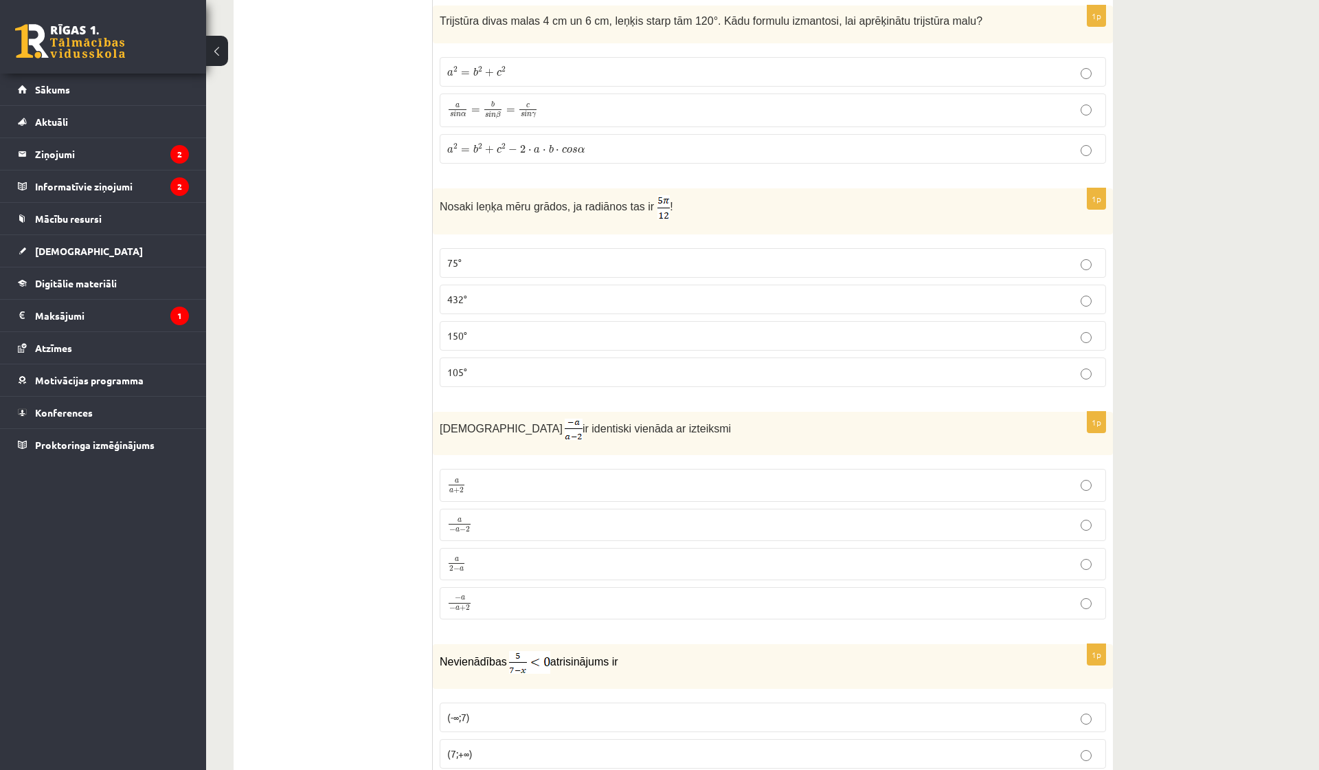
scroll to position [4156, 0]
click at [548, 135] on label "a 2 = b 2 + c 2 − 2 ⋅ a ⋅ b ⋅ c o s α a 2 = b 2 + c 2 − 2 ⋅ a ⋅ b ⋅ c o s α" at bounding box center [773, 150] width 667 height 30
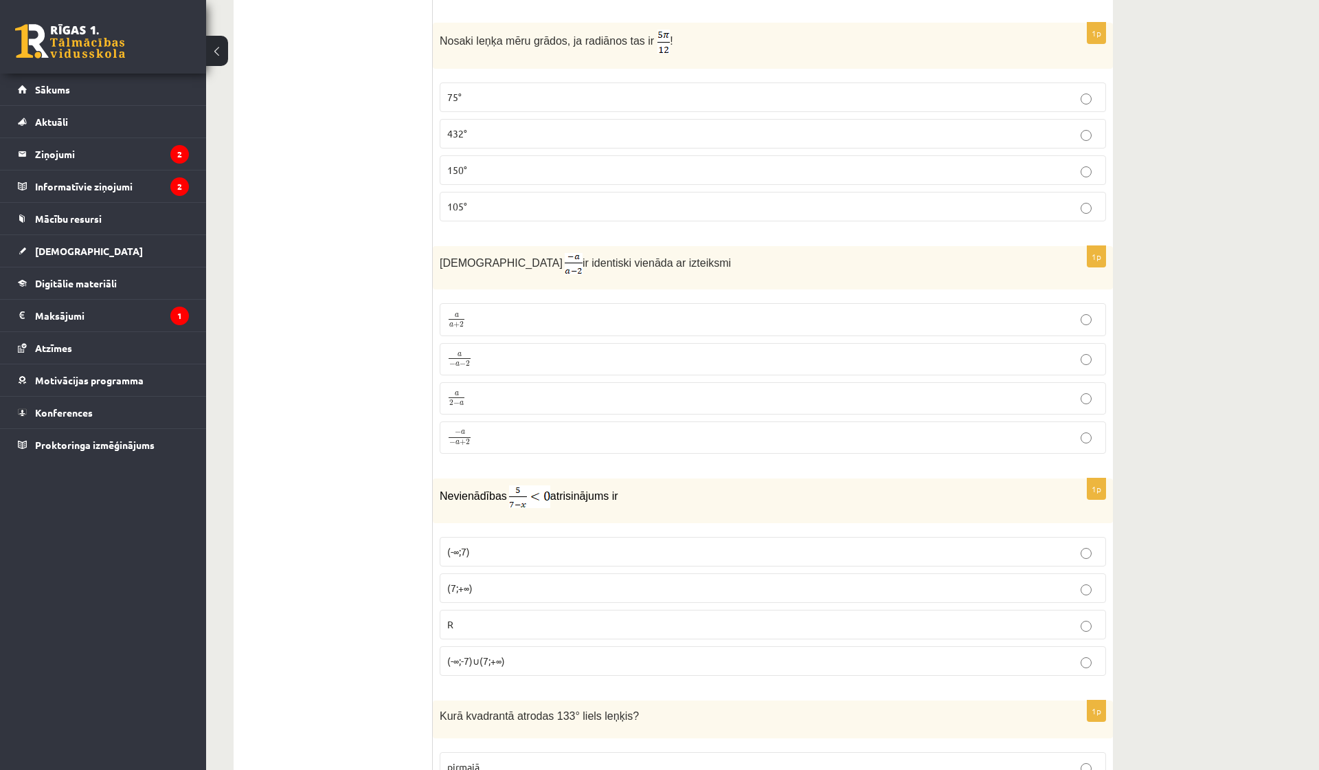
scroll to position [4323, 0]
click at [526, 90] on p "75°" at bounding box center [772, 97] width 651 height 14
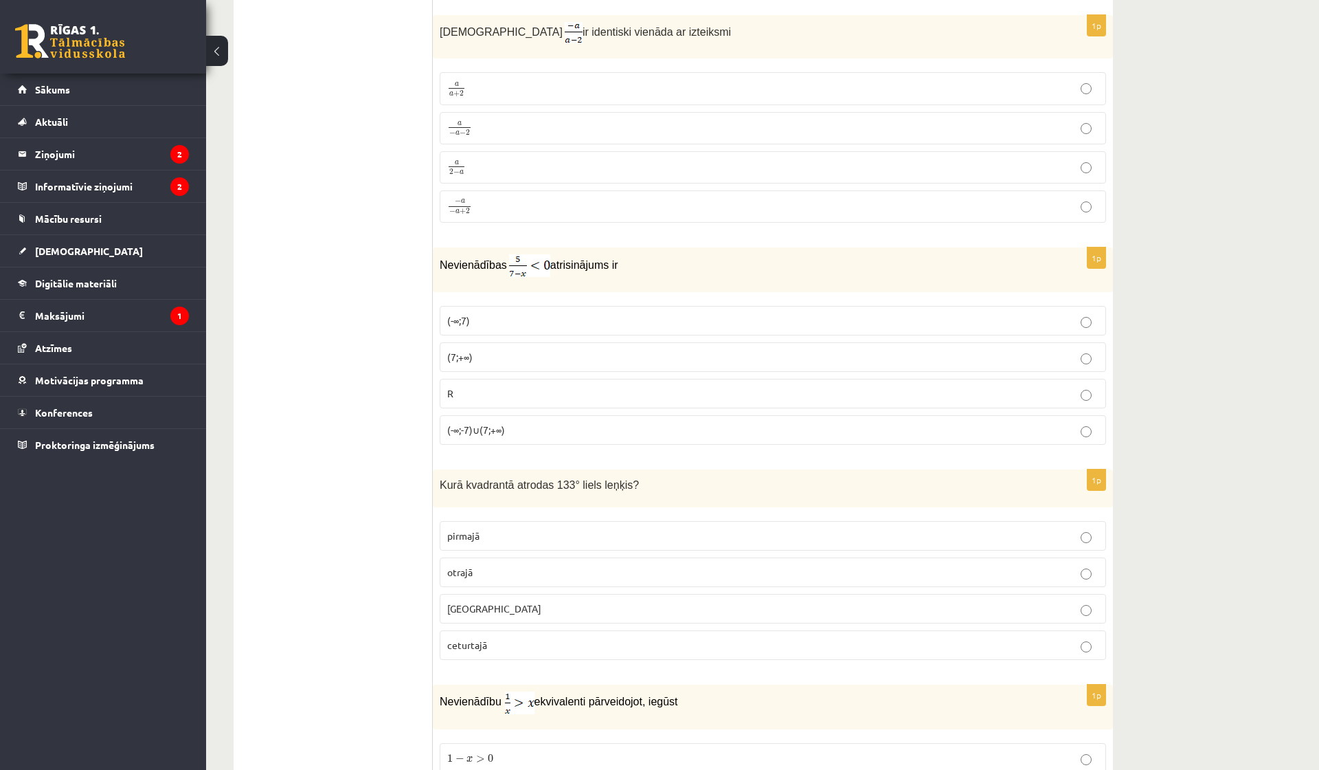
scroll to position [4560, 0]
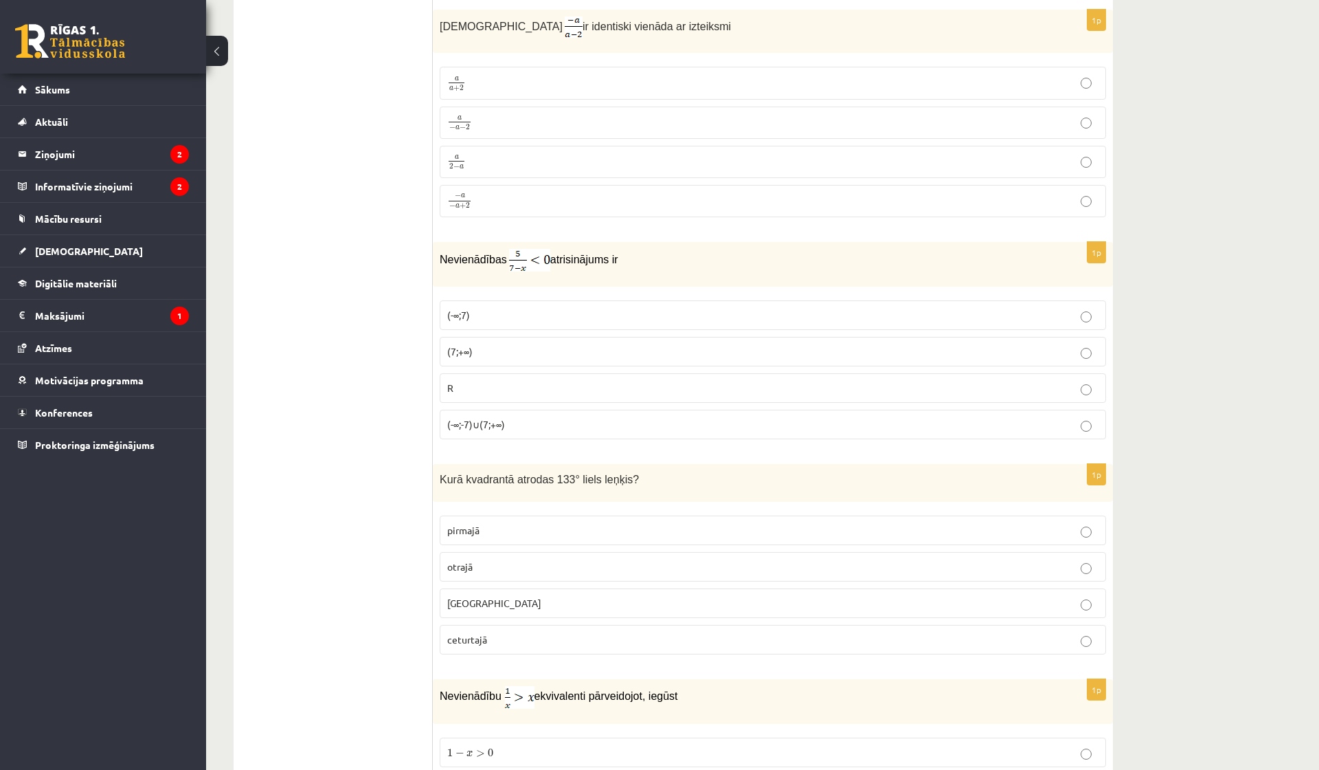
click at [487, 352] on p "(7;+∞)" at bounding box center [772, 351] width 651 height 14
click at [487, 167] on label "a 2 − a a 2 − a" at bounding box center [773, 162] width 667 height 32
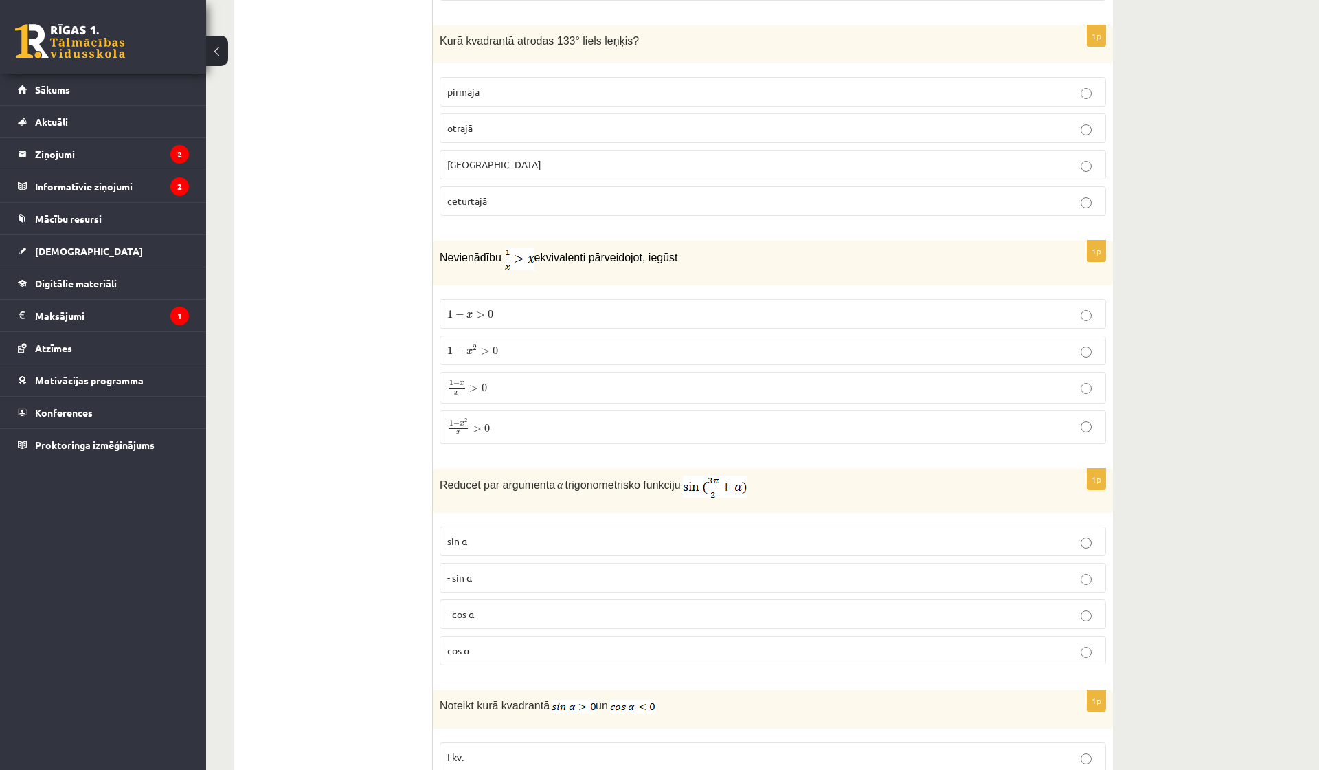
scroll to position [5002, 0]
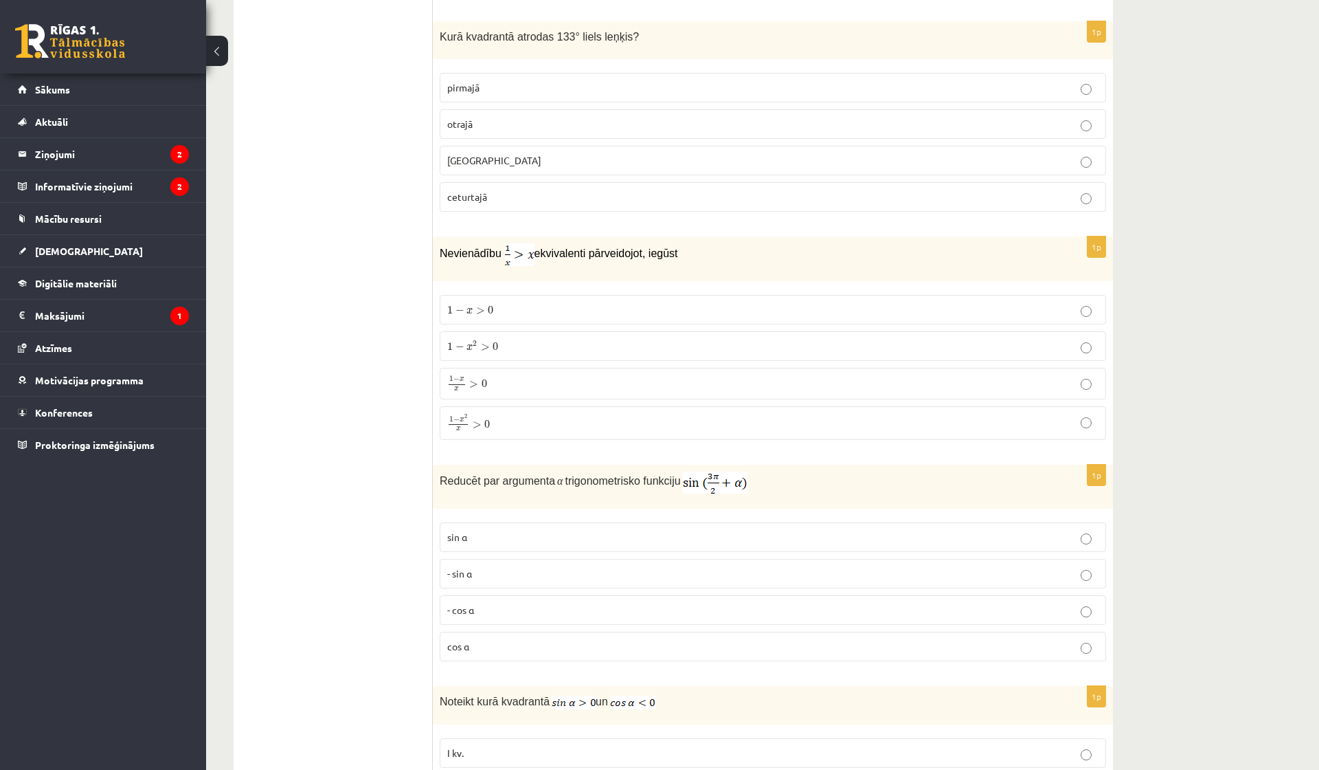
click at [517, 196] on p "ceturtajā" at bounding box center [772, 197] width 651 height 14
click at [492, 153] on p "trešajā" at bounding box center [772, 160] width 651 height 14
click at [517, 117] on p "otrajā" at bounding box center [772, 124] width 651 height 14
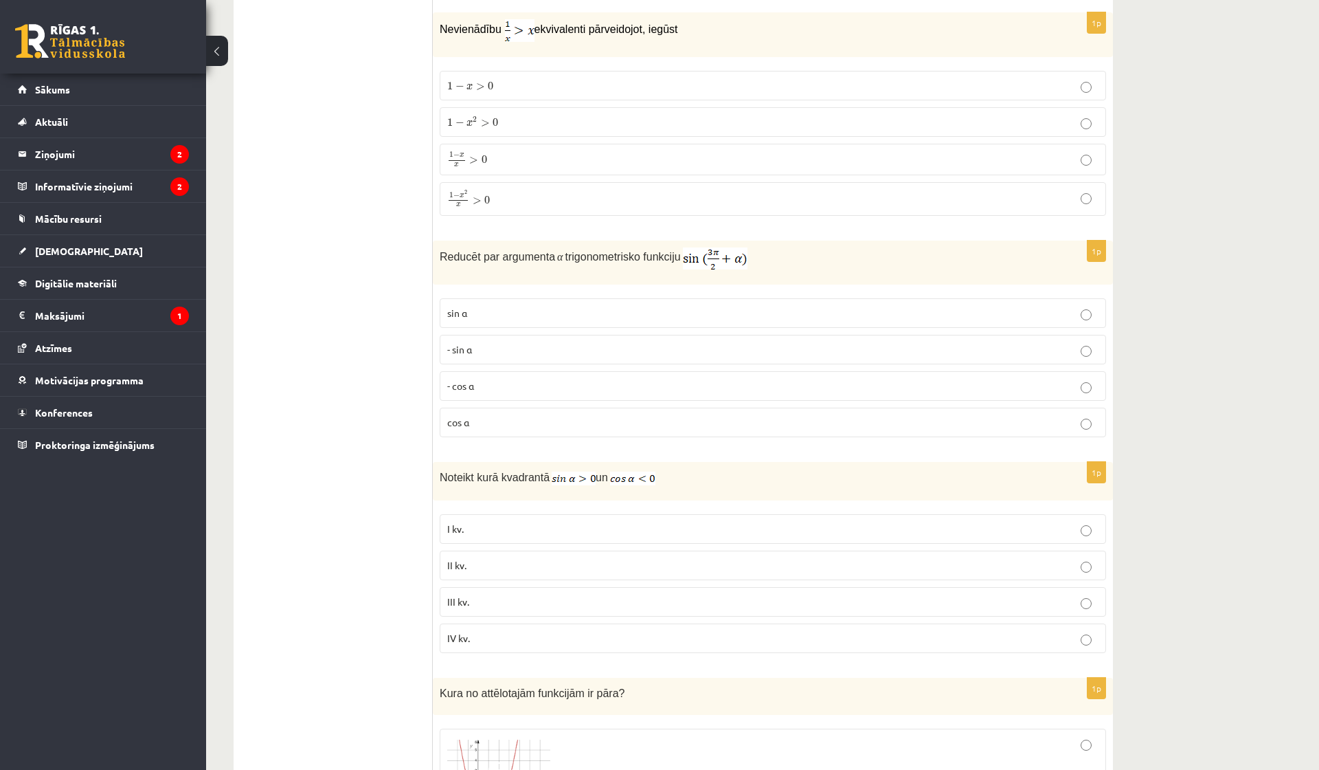
scroll to position [5230, 0]
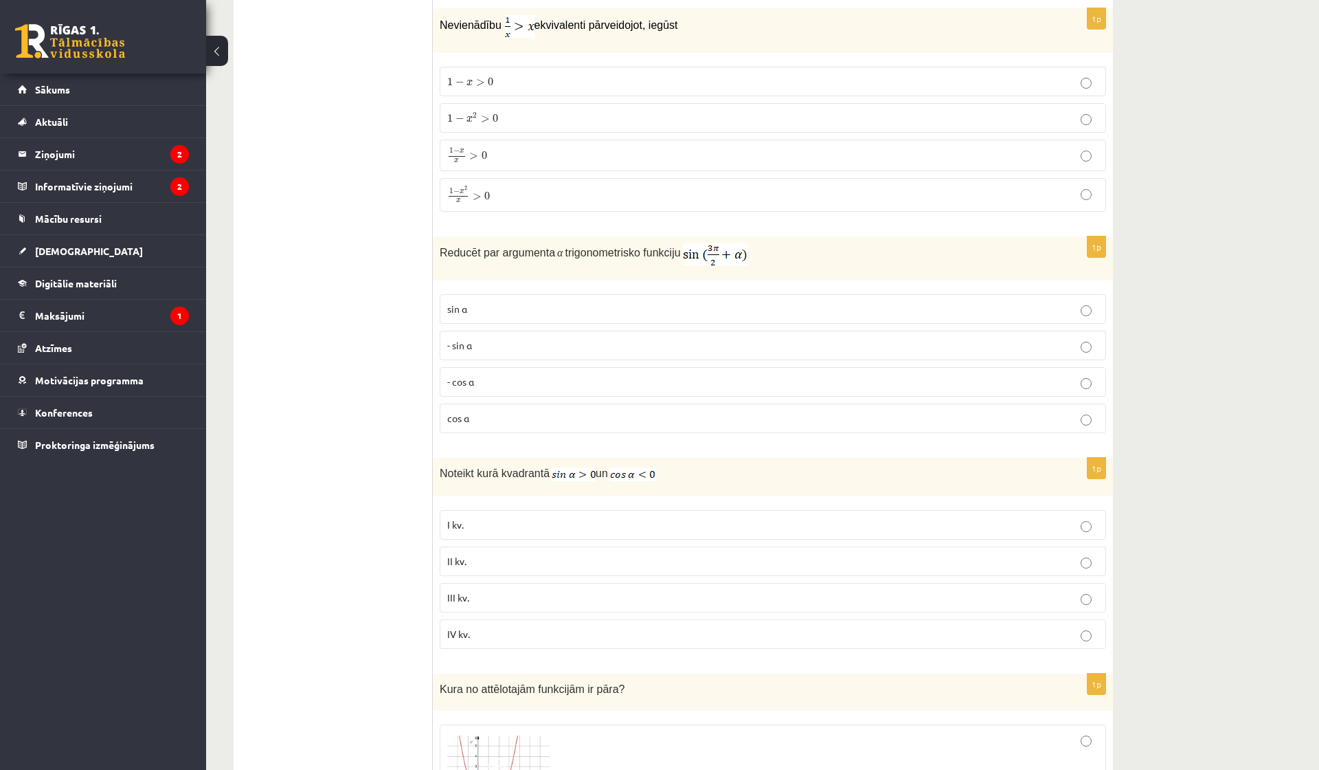
click at [509, 156] on p "1 − x x > 0 1 − x x > 0" at bounding box center [772, 155] width 651 height 16
click at [456, 189] on span "−" at bounding box center [456, 191] width 6 height 6
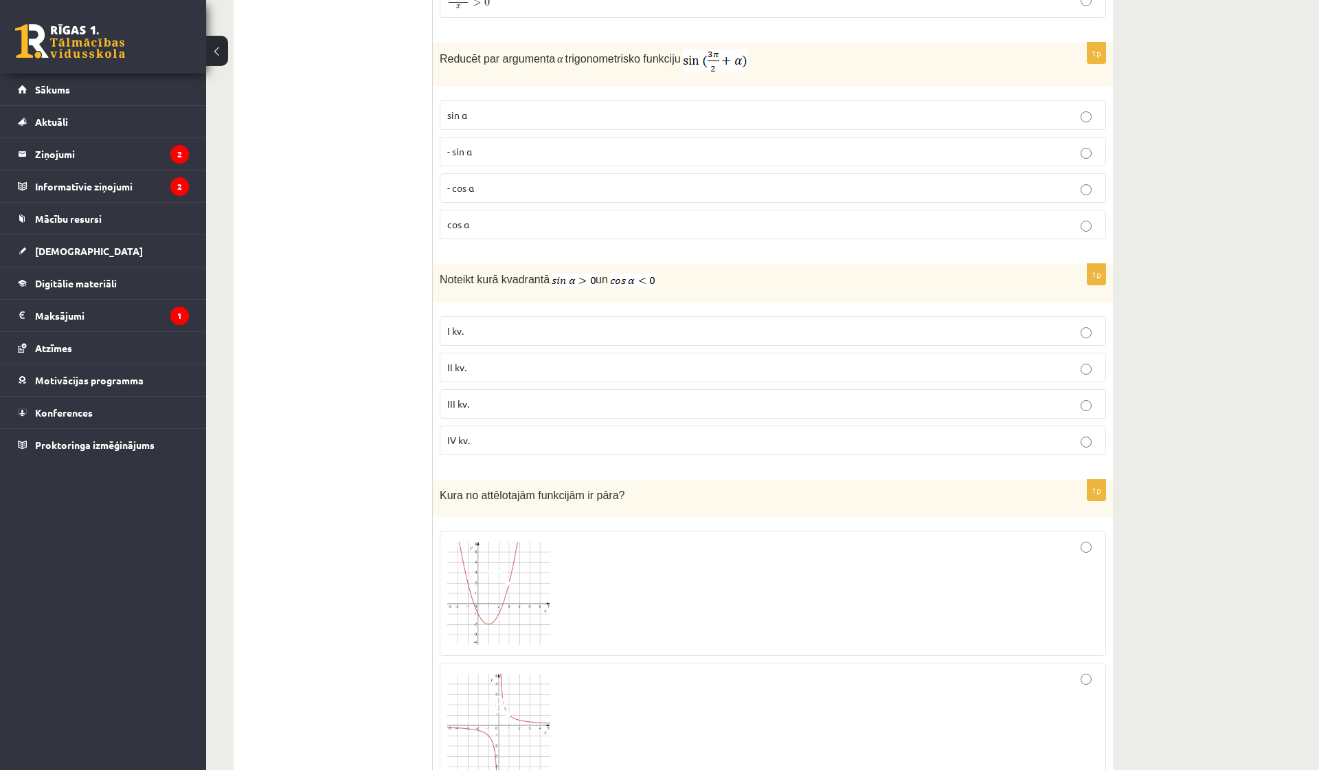
scroll to position [5428, 0]
click at [507, 179] on p "- cos ⁡α" at bounding box center [772, 184] width 651 height 14
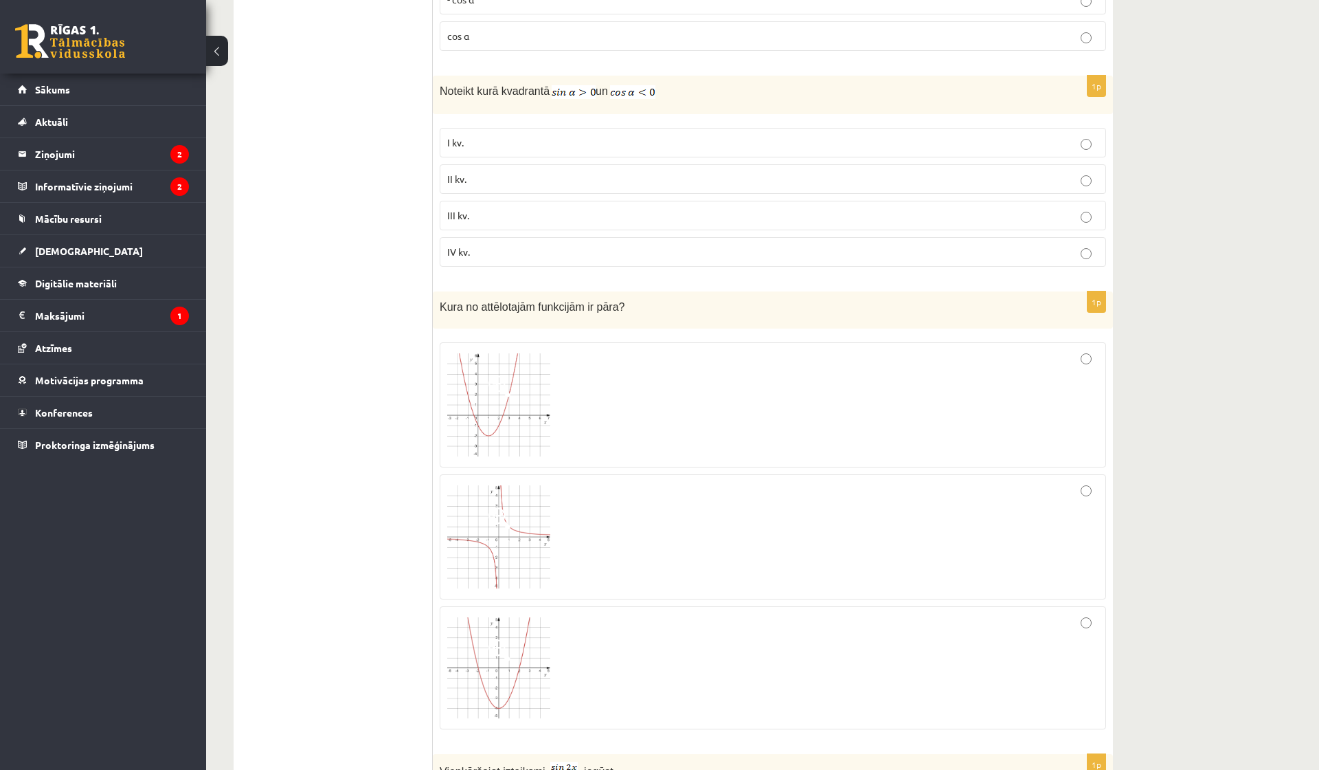
scroll to position [5623, 0]
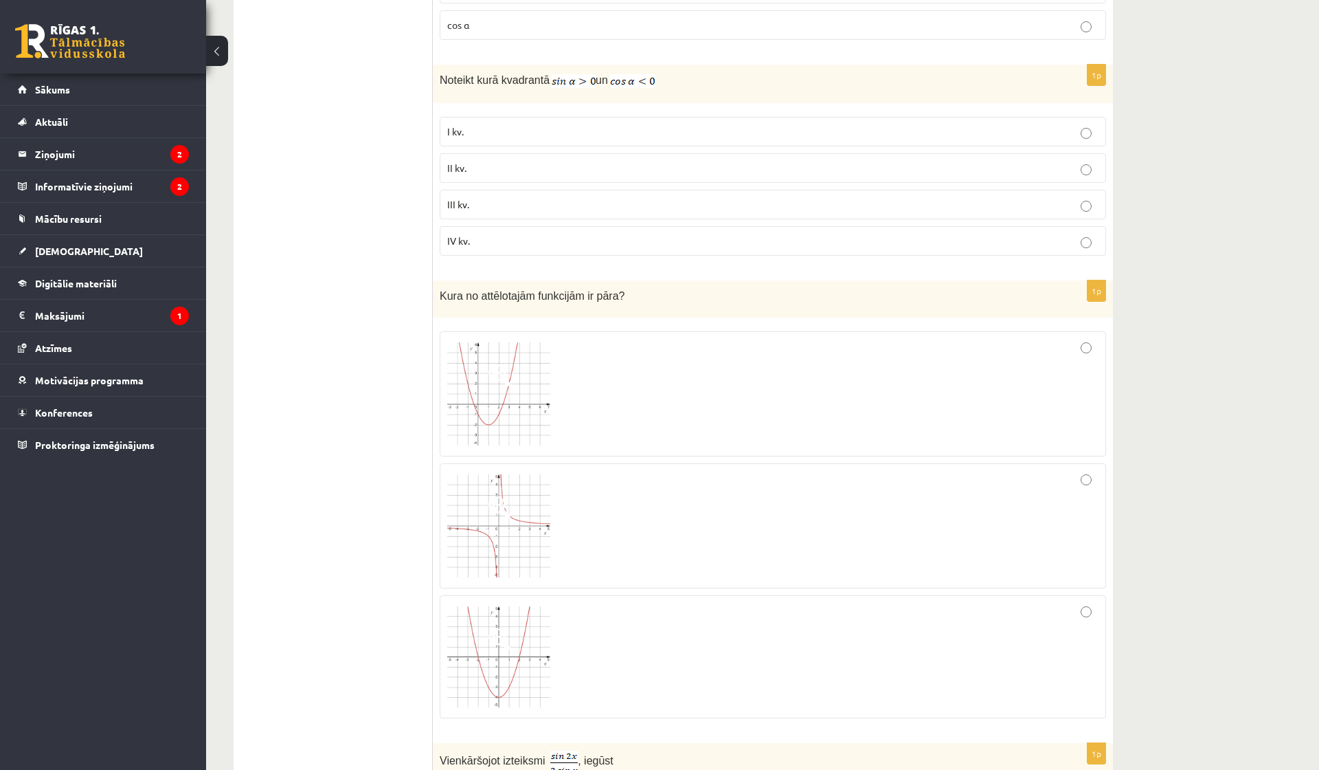
click at [572, 161] on p "II kv." at bounding box center [772, 168] width 651 height 14
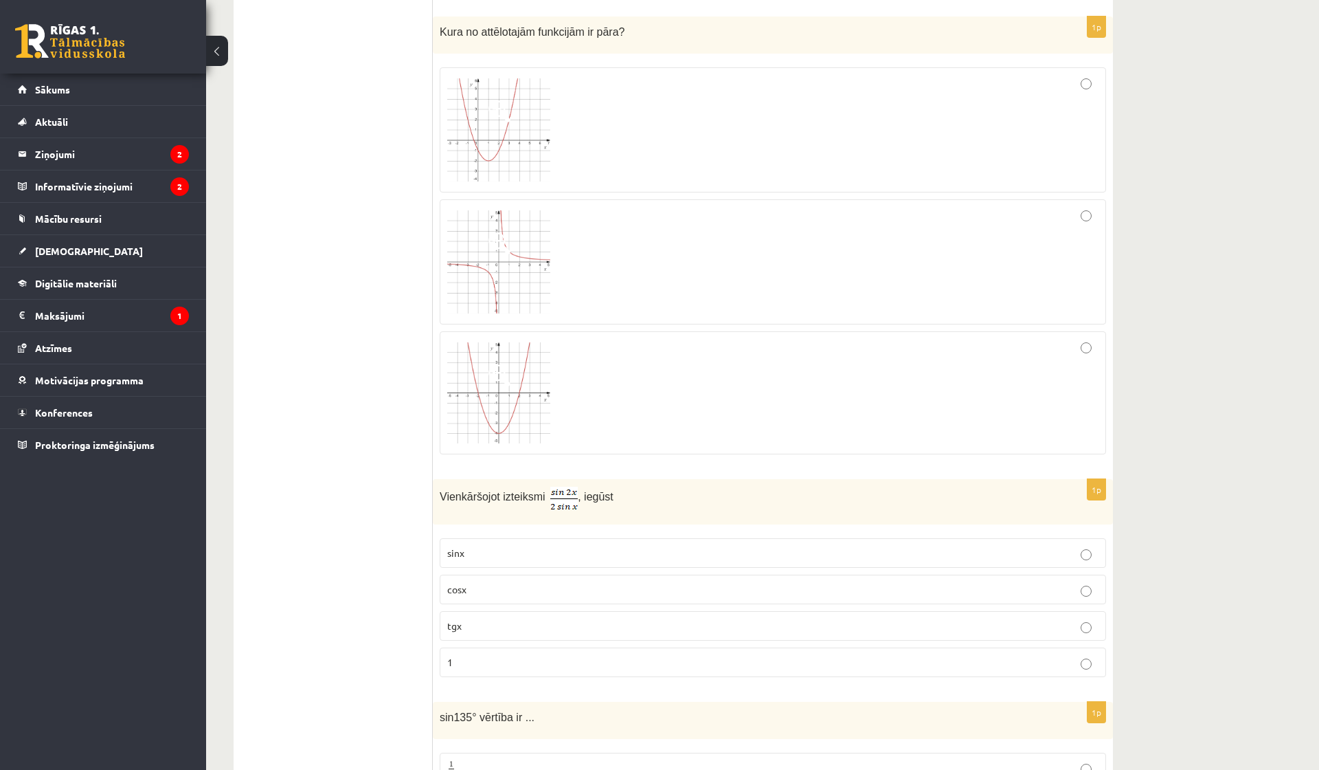
scroll to position [5888, 0]
click at [615, 390] on div at bounding box center [772, 392] width 651 height 109
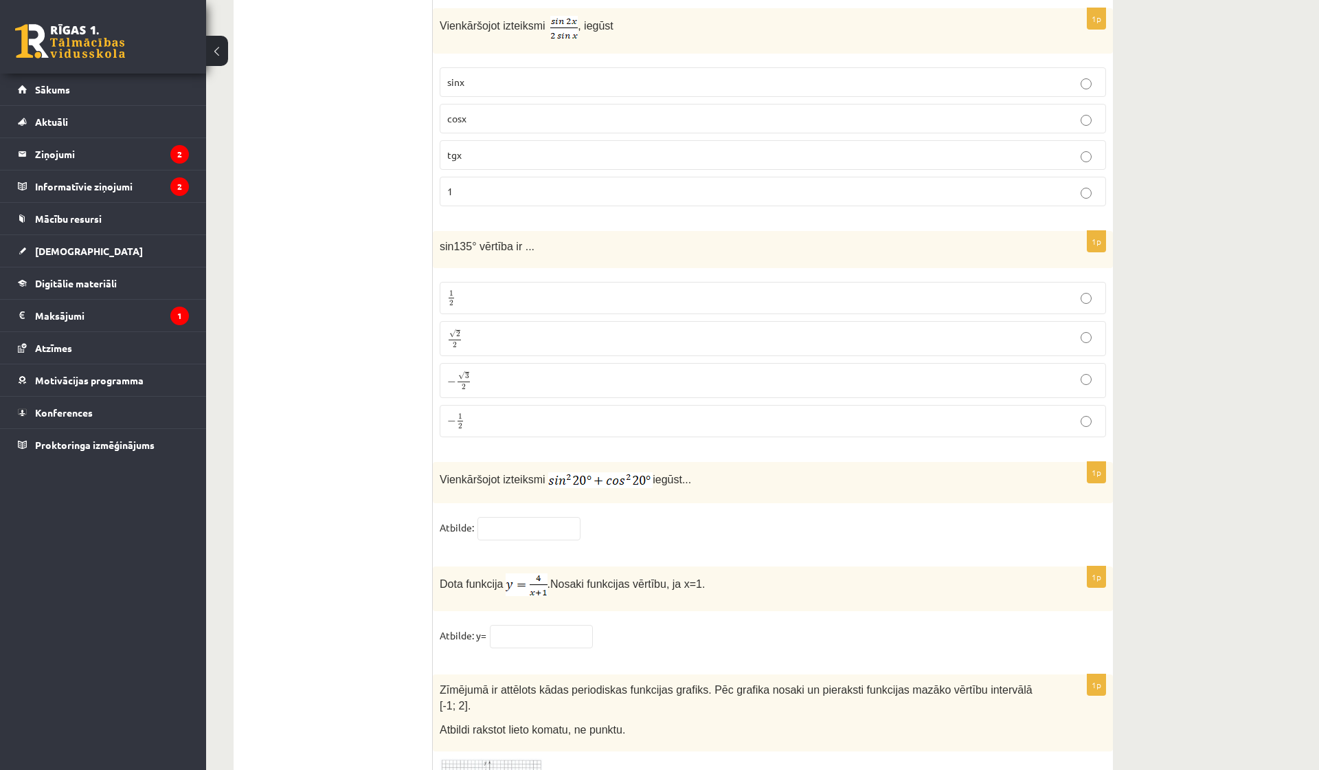
scroll to position [6357, 0]
click at [573, 115] on p "cosx" at bounding box center [772, 120] width 651 height 14
click at [493, 330] on p "√ 2 2 2 2" at bounding box center [772, 340] width 651 height 20
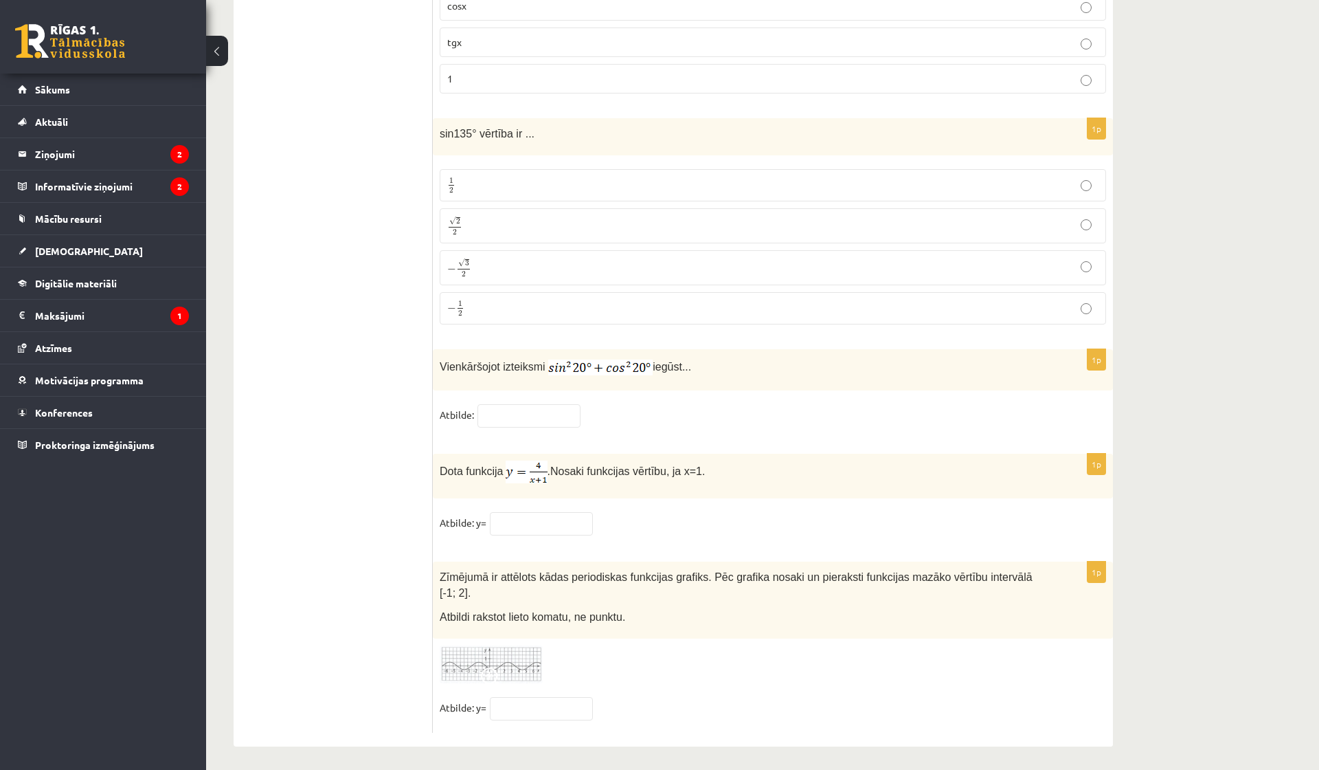
scroll to position [6470, 0]
click at [519, 412] on input "text" at bounding box center [529, 416] width 103 height 23
type input "*"
click at [517, 522] on input "text" at bounding box center [541, 524] width 103 height 23
type input "*******"
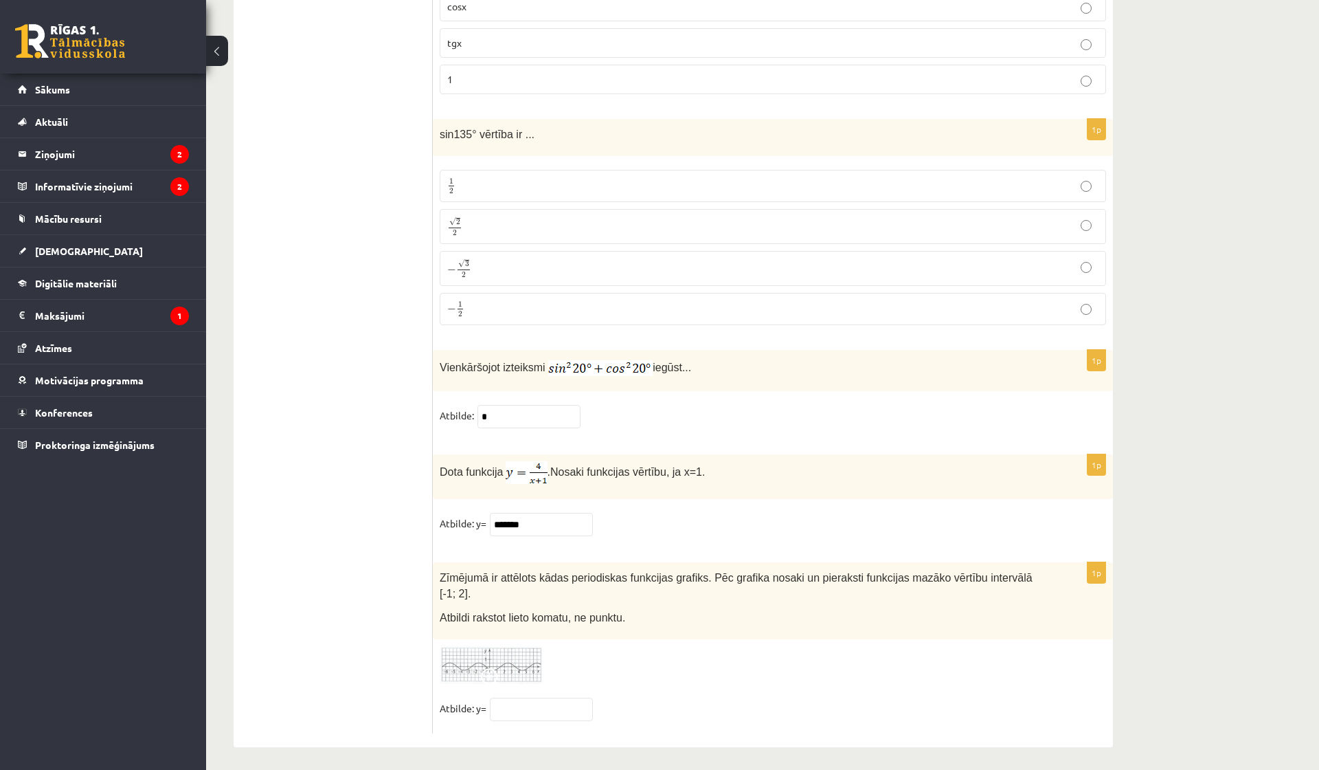
click at [473, 664] on img at bounding box center [491, 665] width 103 height 38
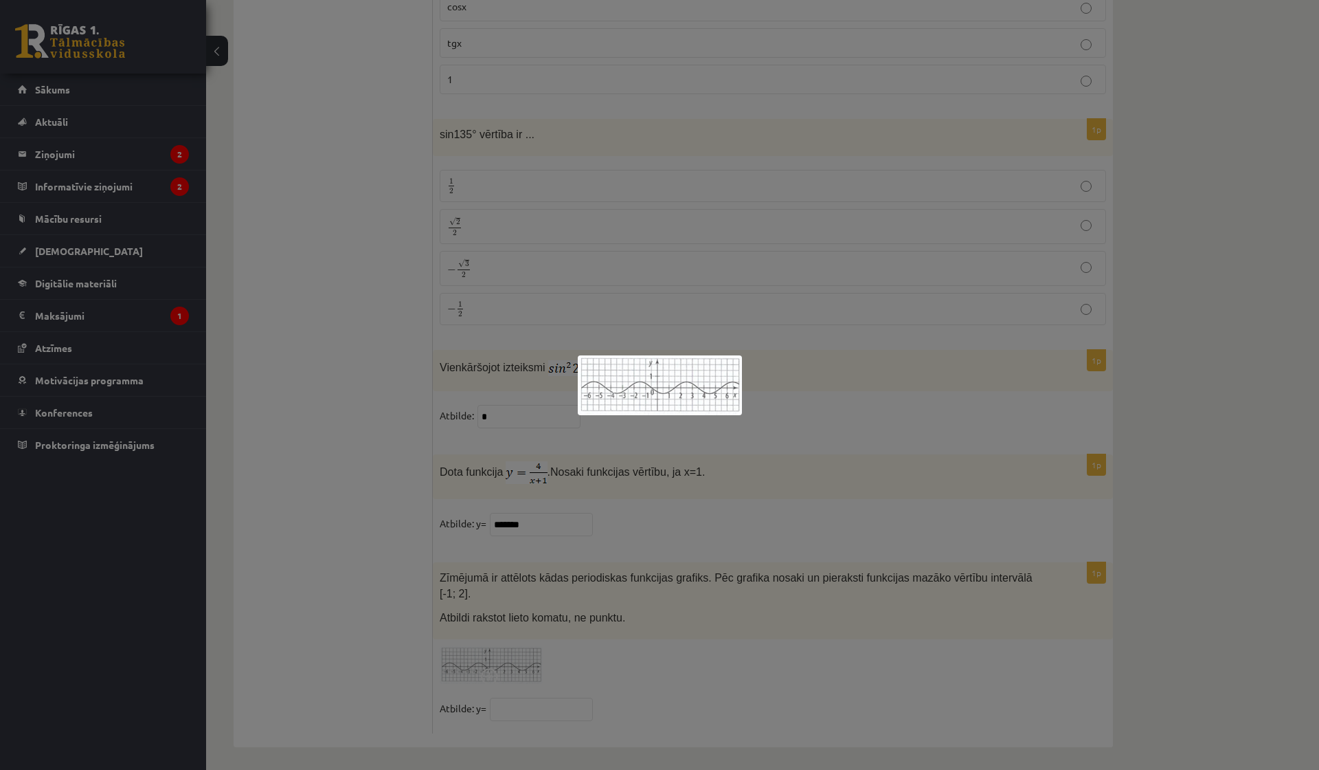
click at [489, 636] on div at bounding box center [659, 385] width 1319 height 770
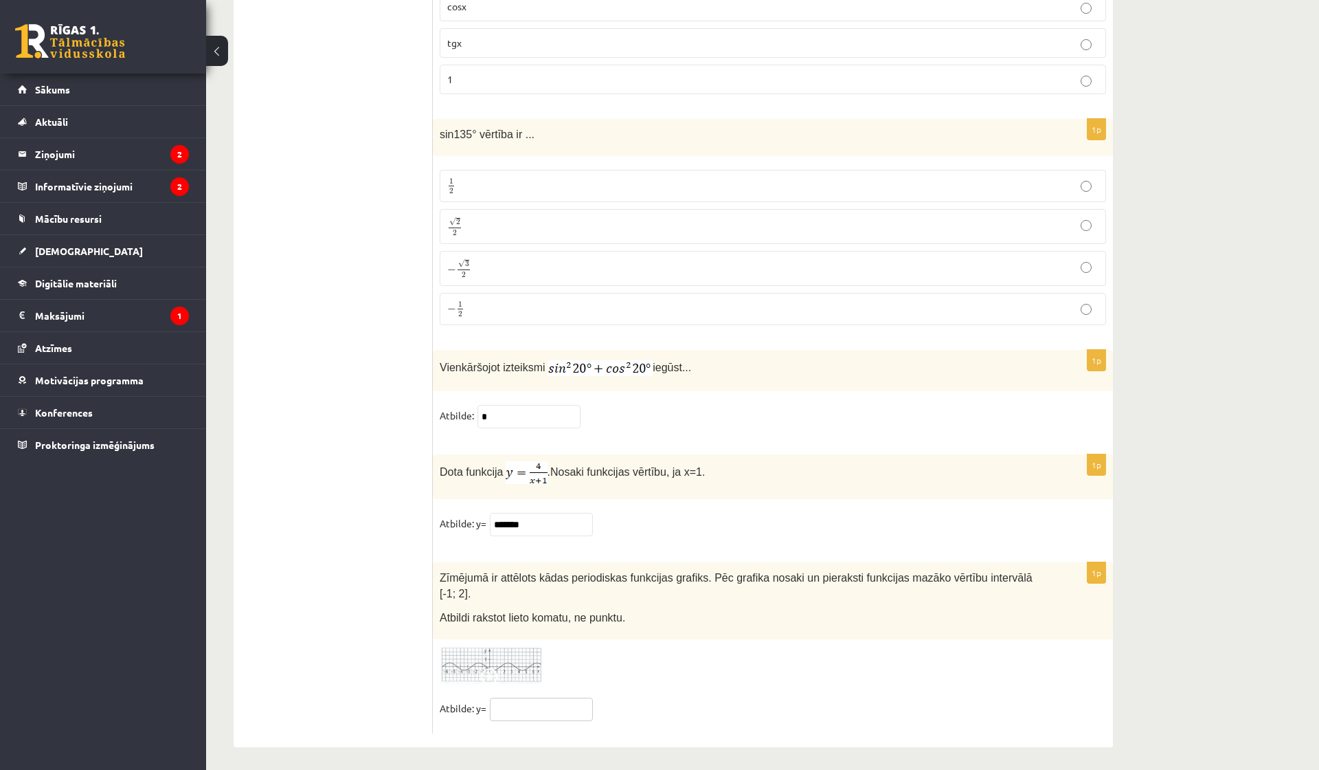
click at [543, 708] on input "text" at bounding box center [541, 708] width 103 height 23
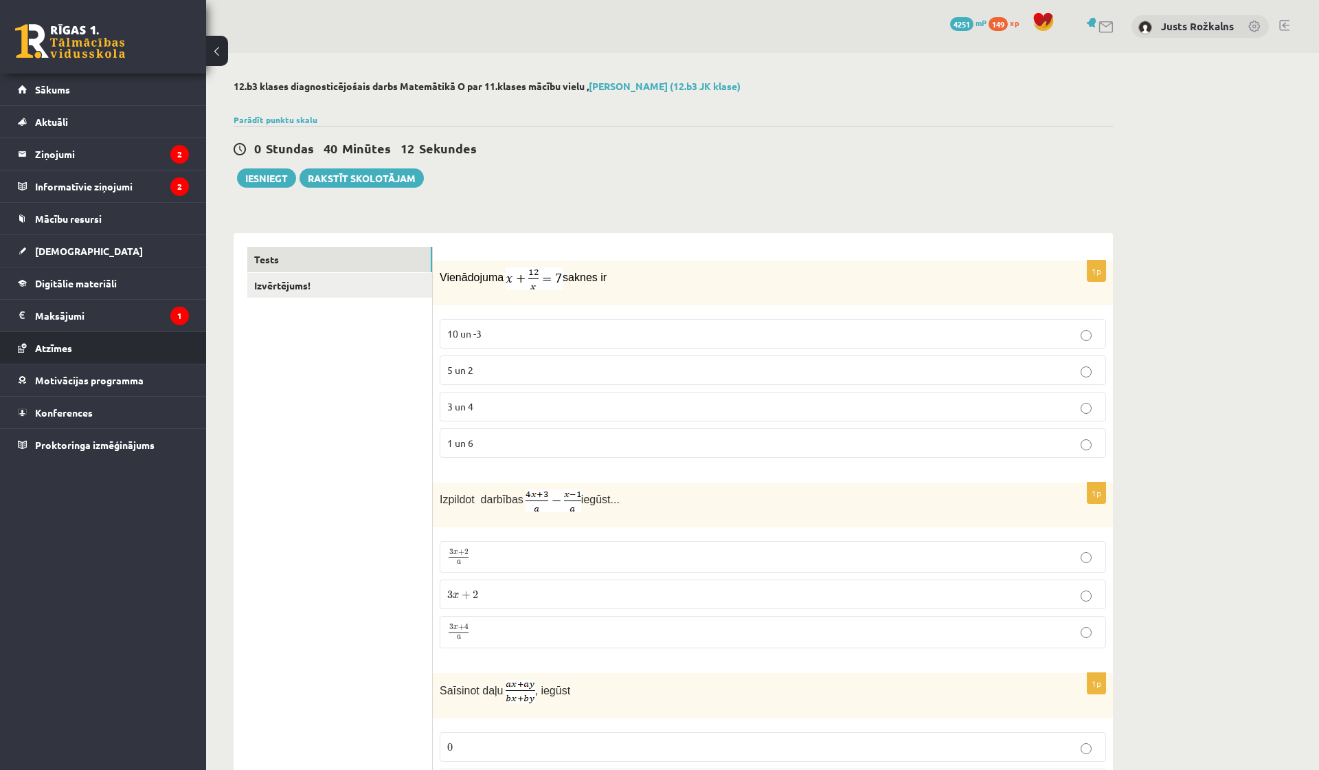
scroll to position [0, 0]
type input "***"
click at [311, 282] on link "Izvērtējums!" at bounding box center [339, 285] width 185 height 25
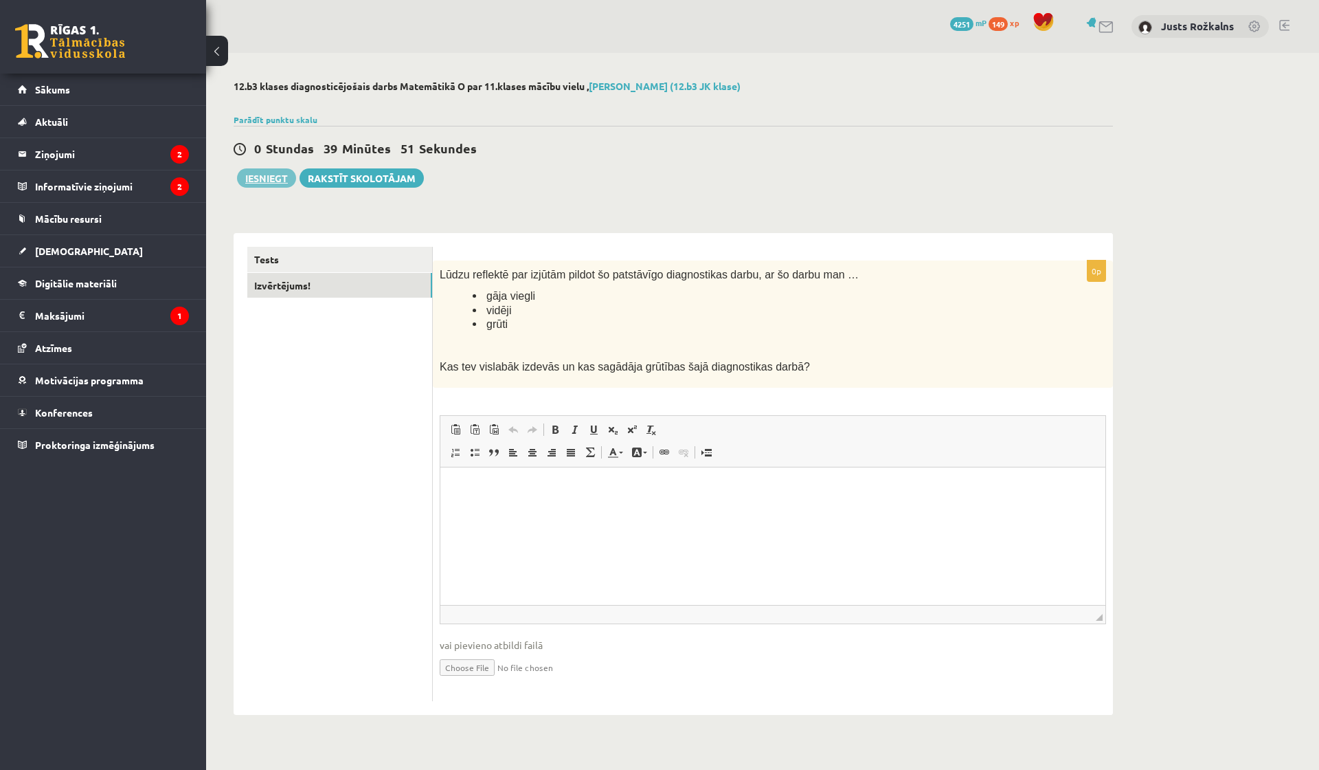
click at [275, 173] on button "Iesniegt" at bounding box center [266, 177] width 59 height 19
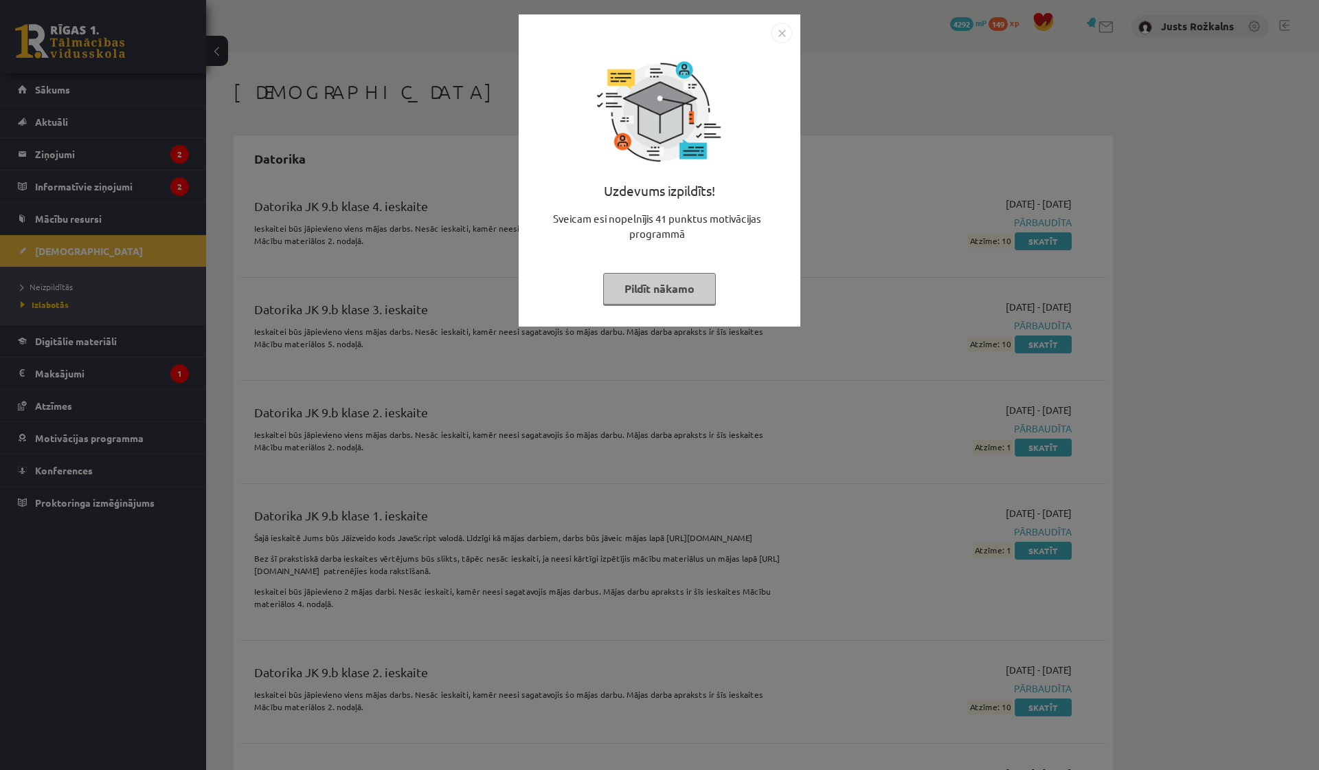
click at [682, 280] on button "Pildīt nākamo" at bounding box center [659, 289] width 113 height 32
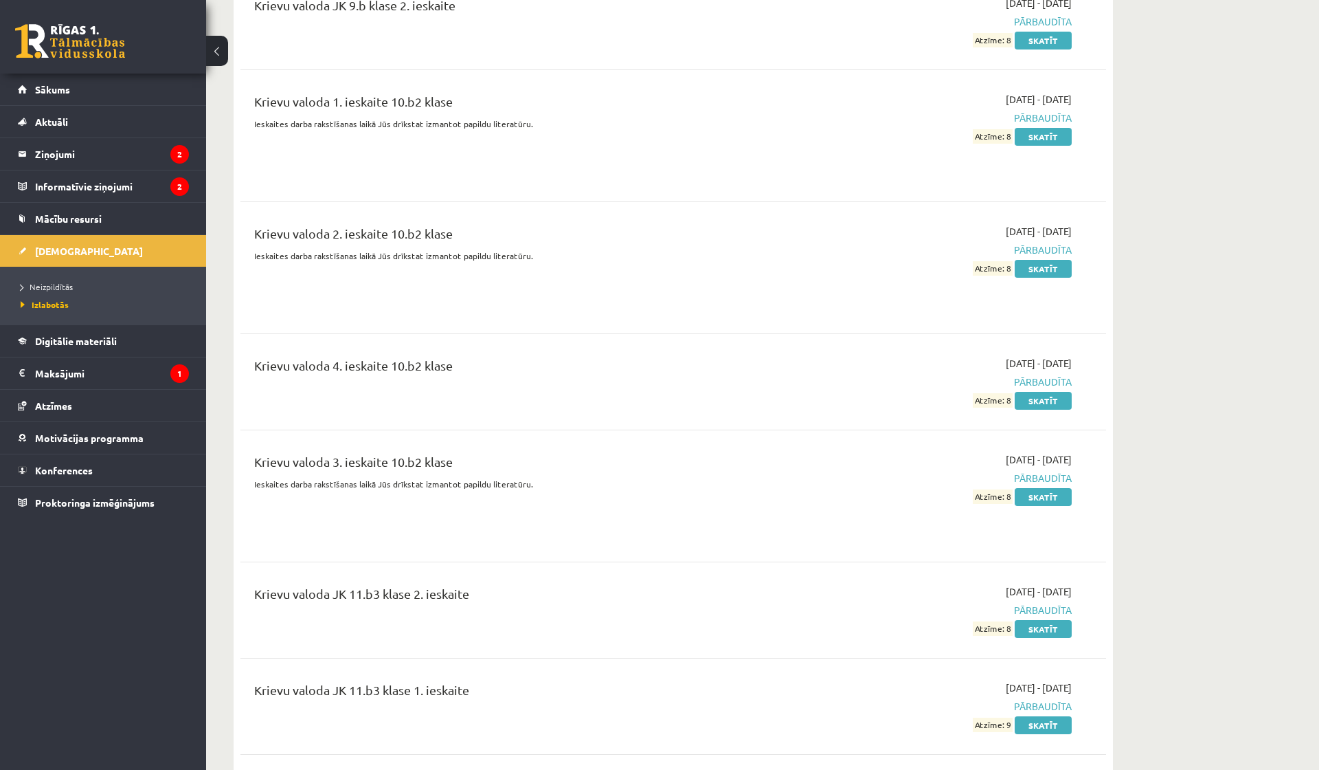
scroll to position [2541, 0]
click at [74, 55] on link at bounding box center [70, 41] width 110 height 34
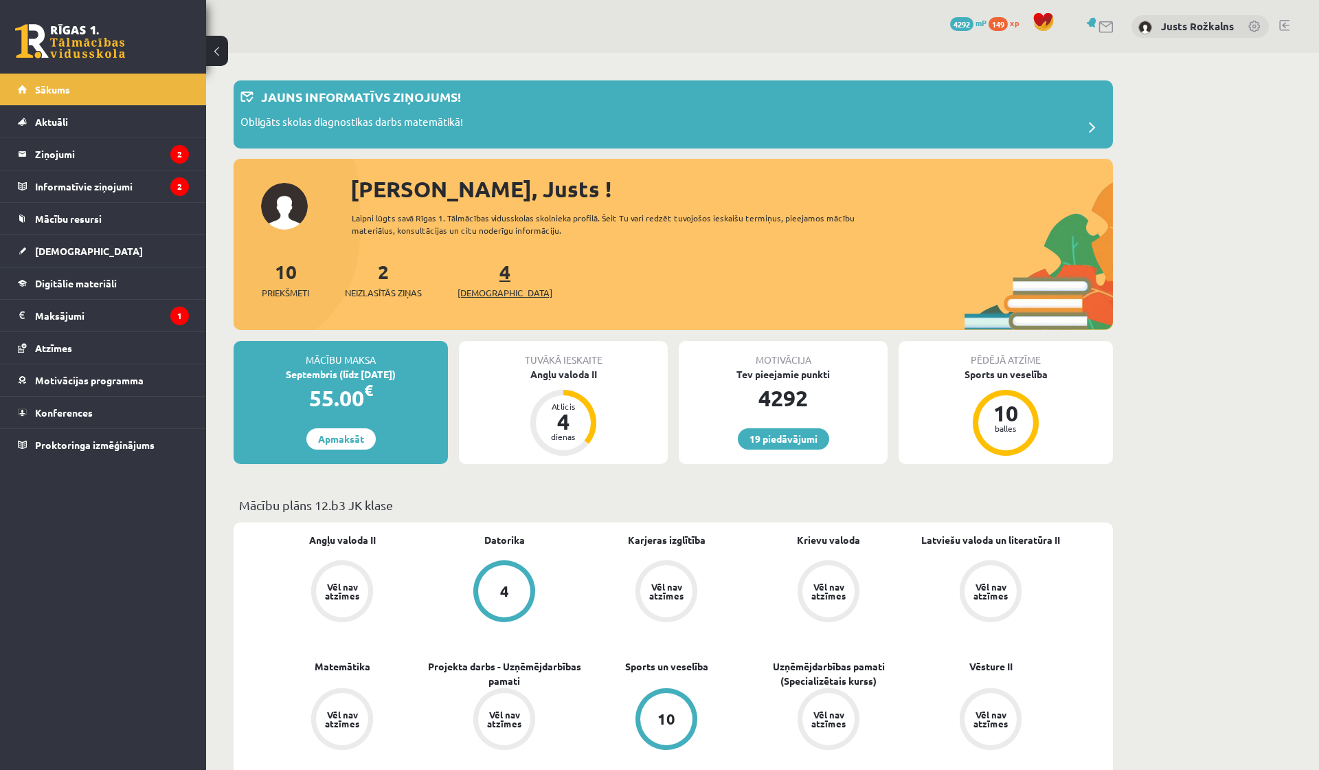
click at [480, 288] on span "[DEMOGRAPHIC_DATA]" at bounding box center [505, 293] width 95 height 14
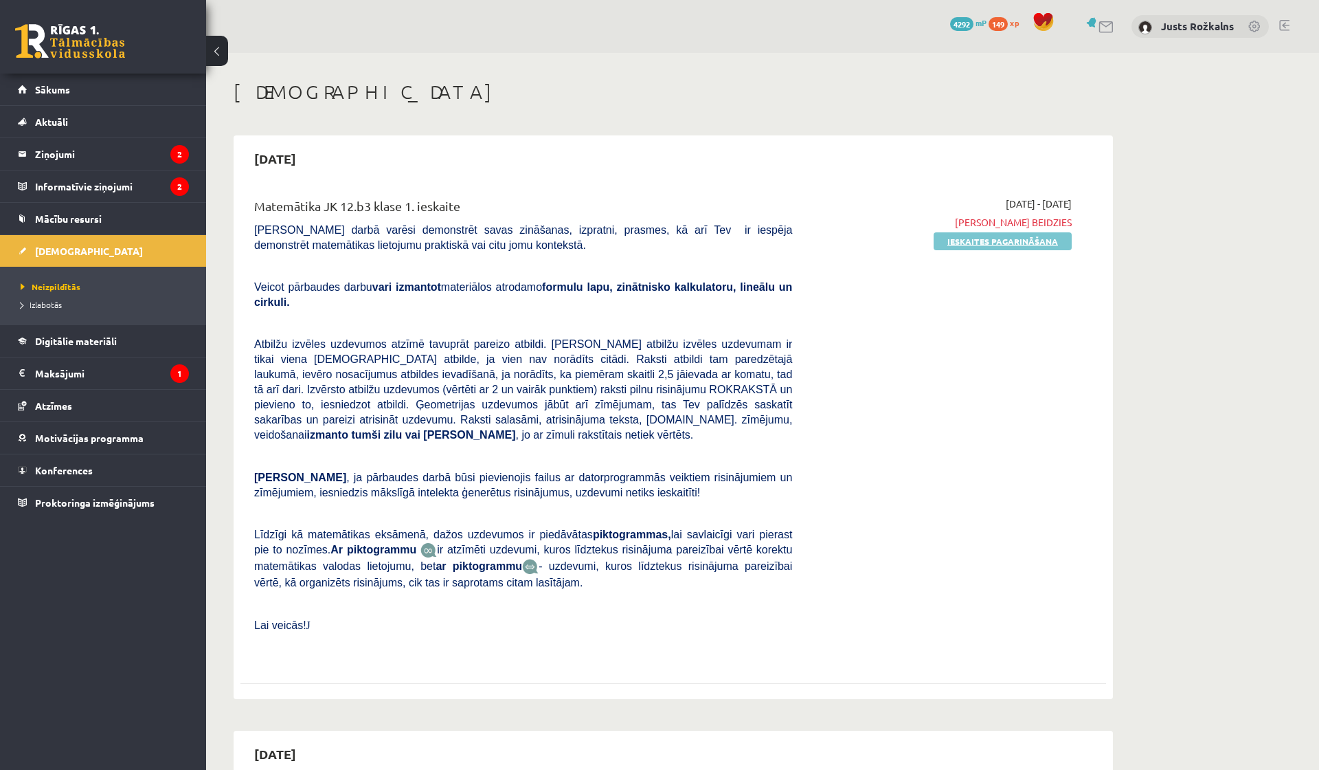
click at [991, 245] on link "Ieskaites pagarināšana" at bounding box center [1003, 241] width 138 height 18
